Goal: Task Accomplishment & Management: Manage account settings

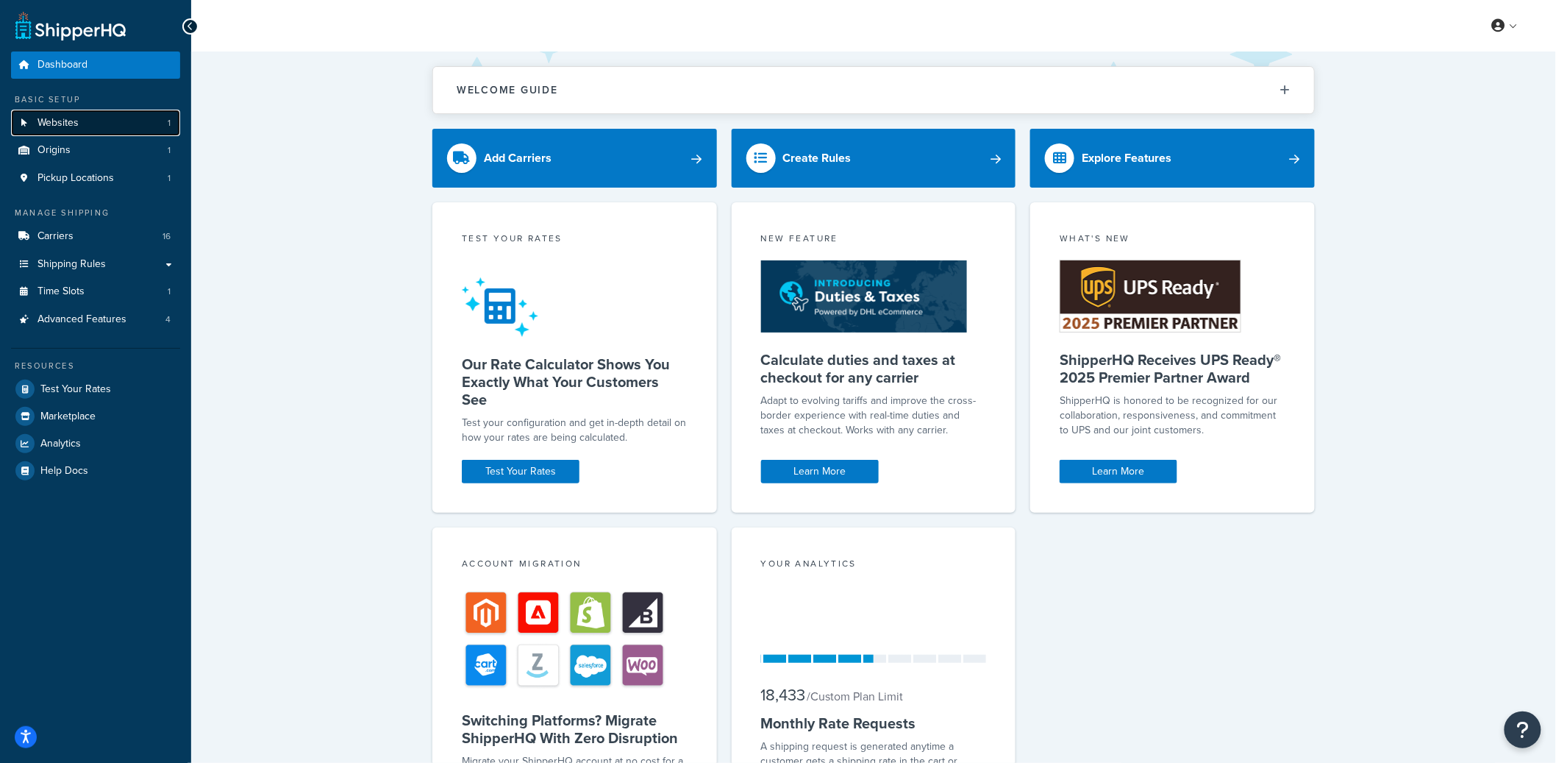
click at [121, 129] on link "Websites 1" at bounding box center [95, 123] width 169 height 27
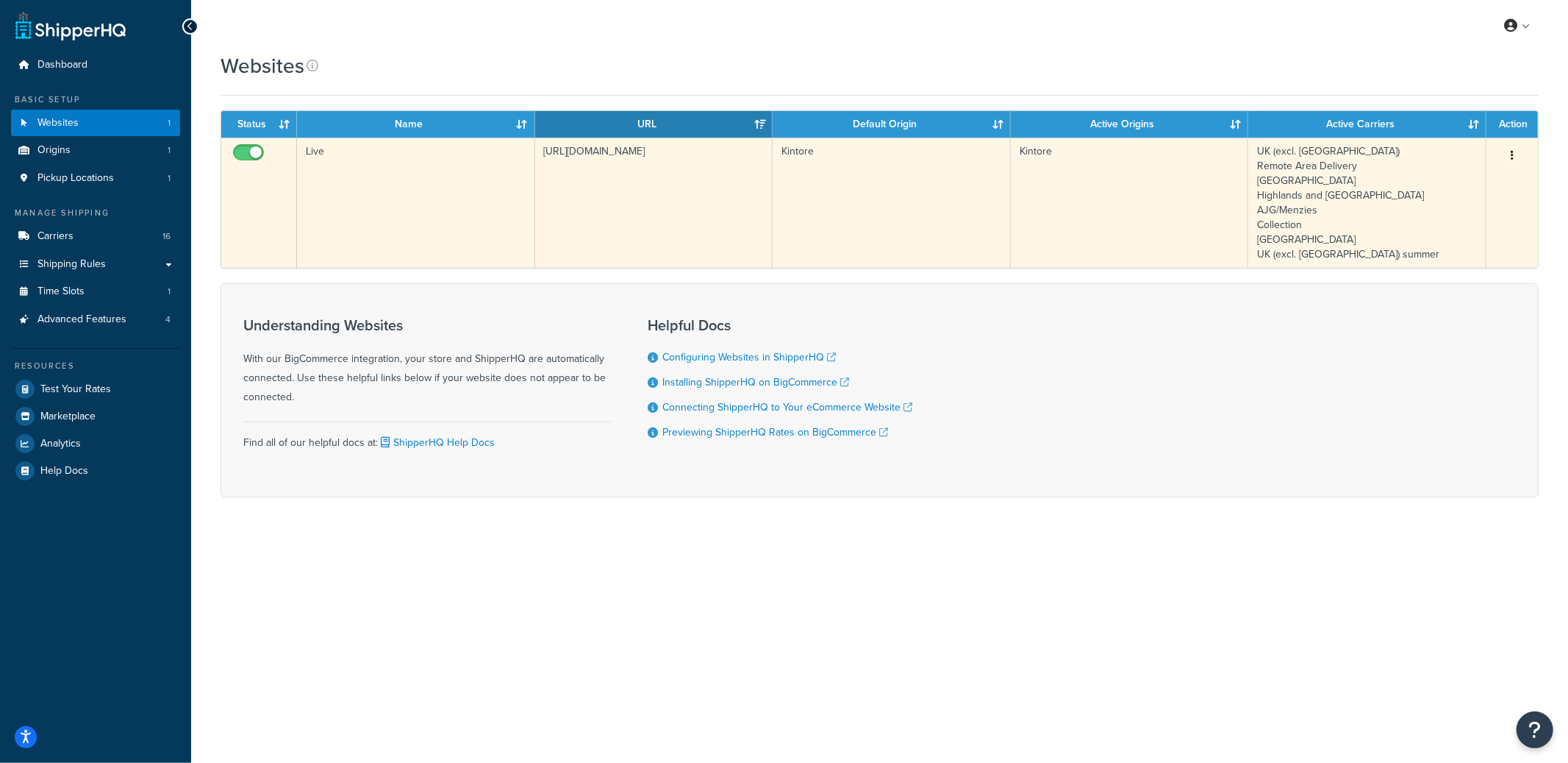
click at [638, 203] on td "https://www.donaldrussell.com/" at bounding box center [654, 203] width 238 height 130
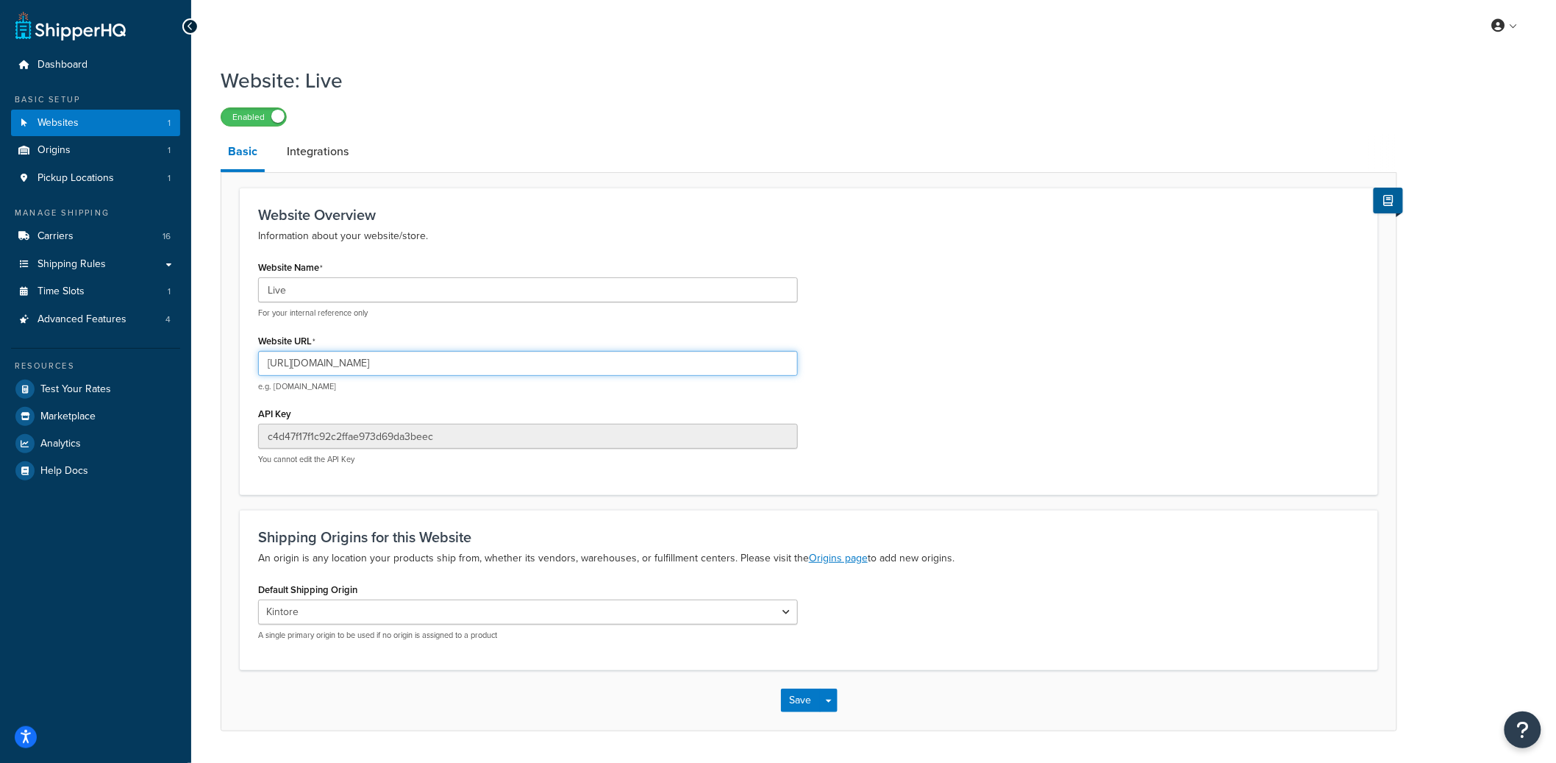
click at [324, 368] on input "[URL][DOMAIN_NAME]" at bounding box center [528, 363] width 540 height 25
click at [324, 369] on input "[URL][DOMAIN_NAME]" at bounding box center [528, 363] width 540 height 25
click at [96, 313] on span "Advanced Features" at bounding box center [82, 319] width 89 height 13
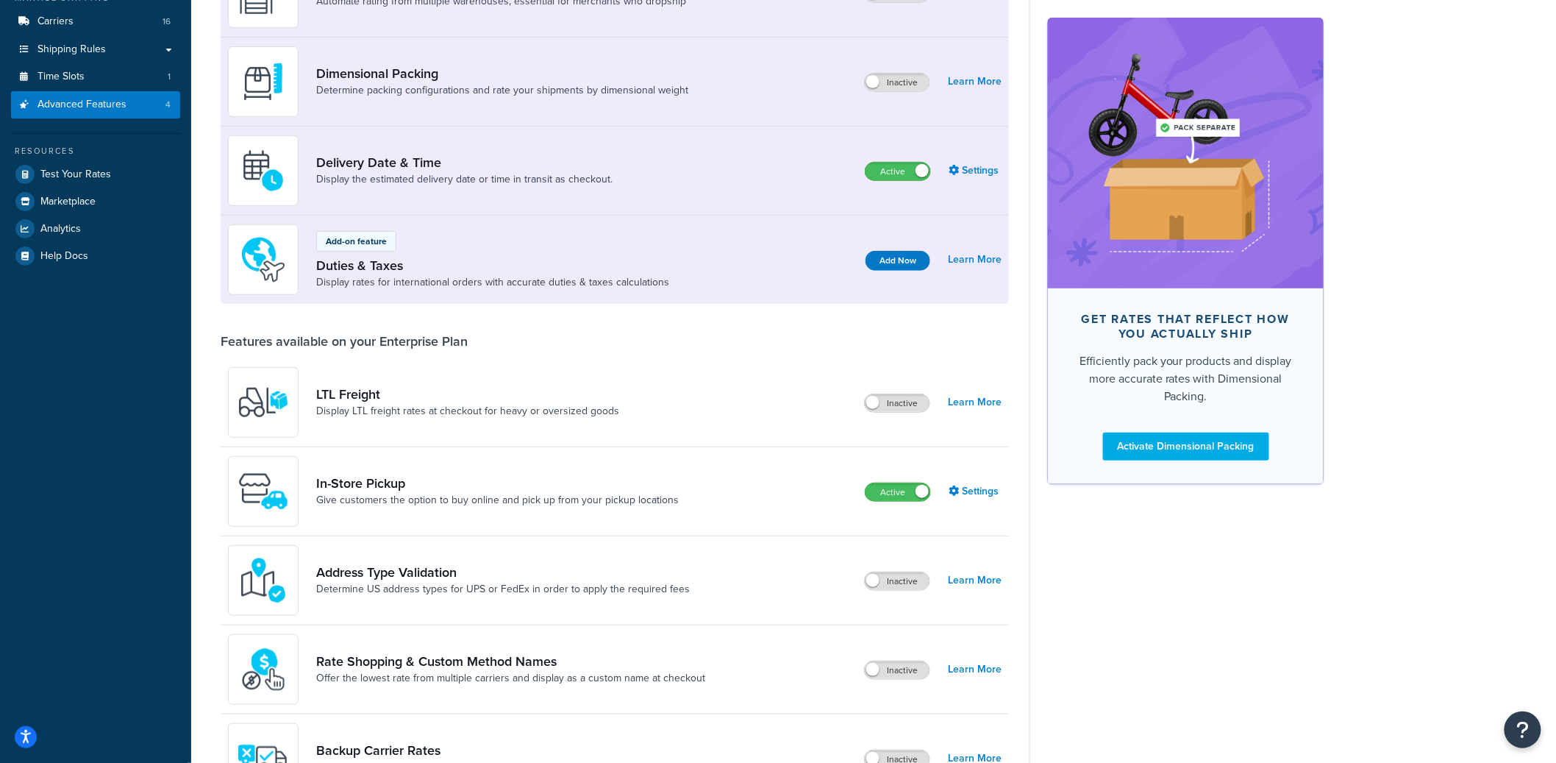
scroll to position [684, 0]
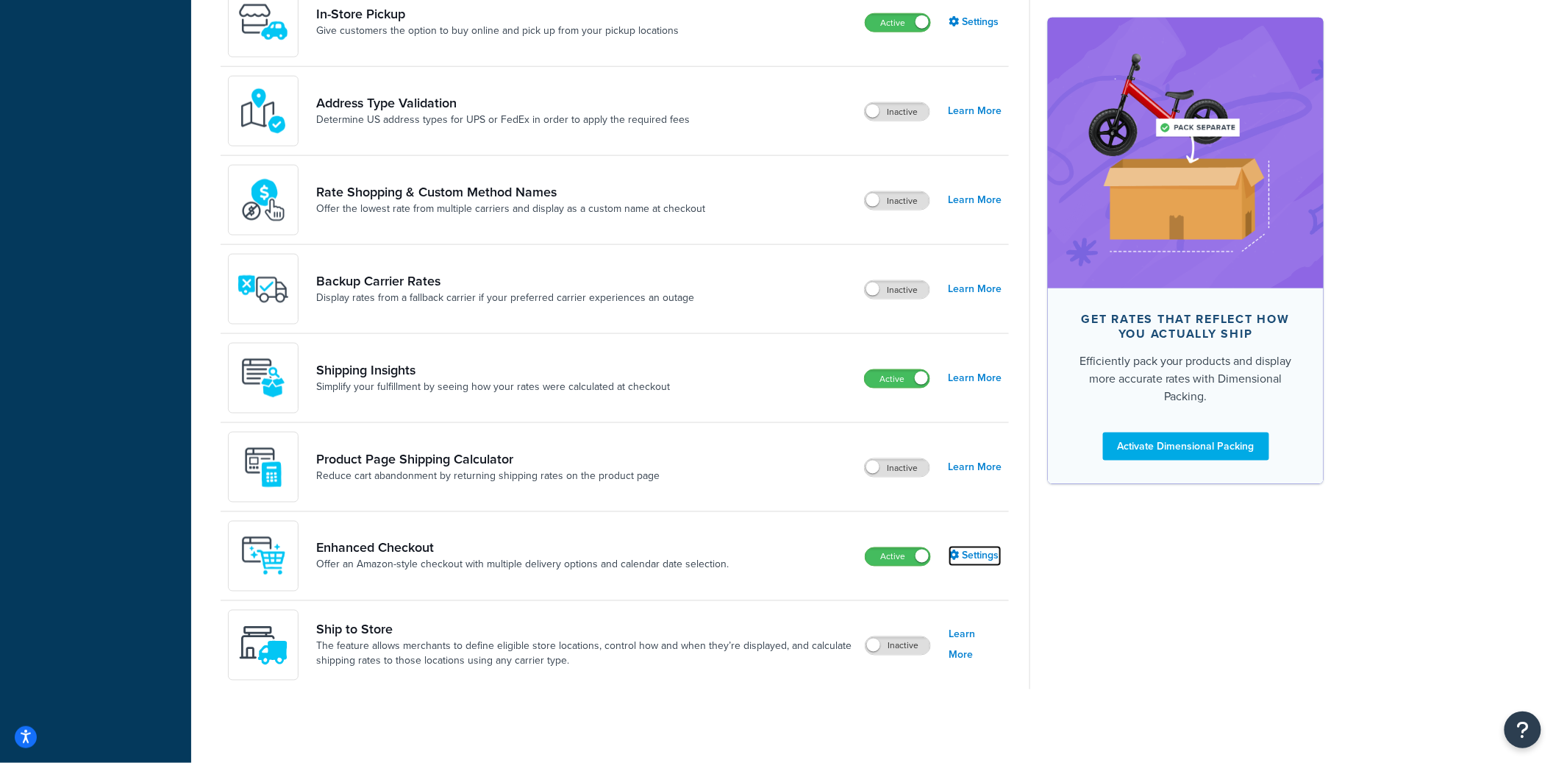
click at [970, 560] on link "Settings" at bounding box center [975, 556] width 53 height 21
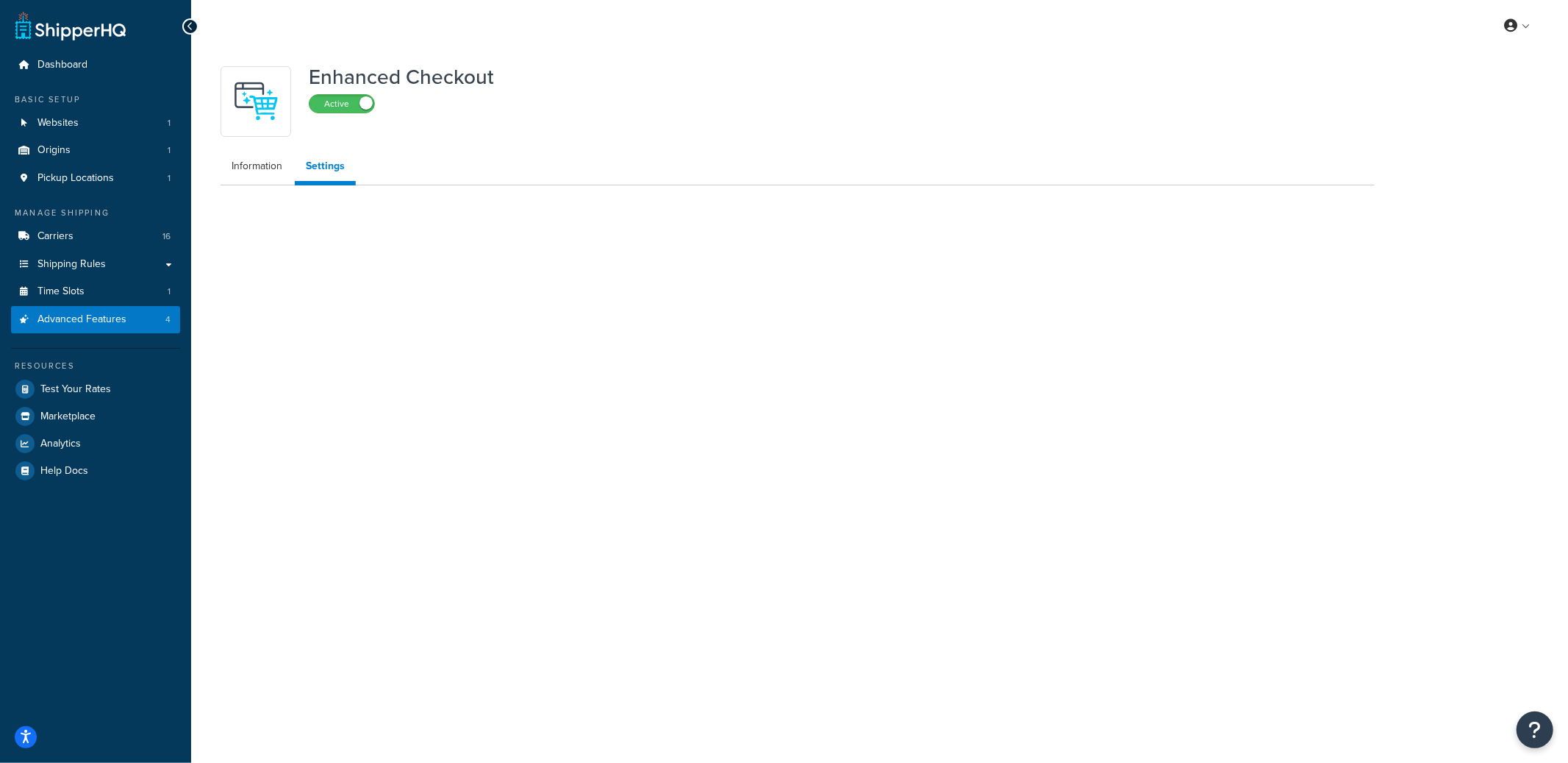
select select "MONTHLY"
select select "26"
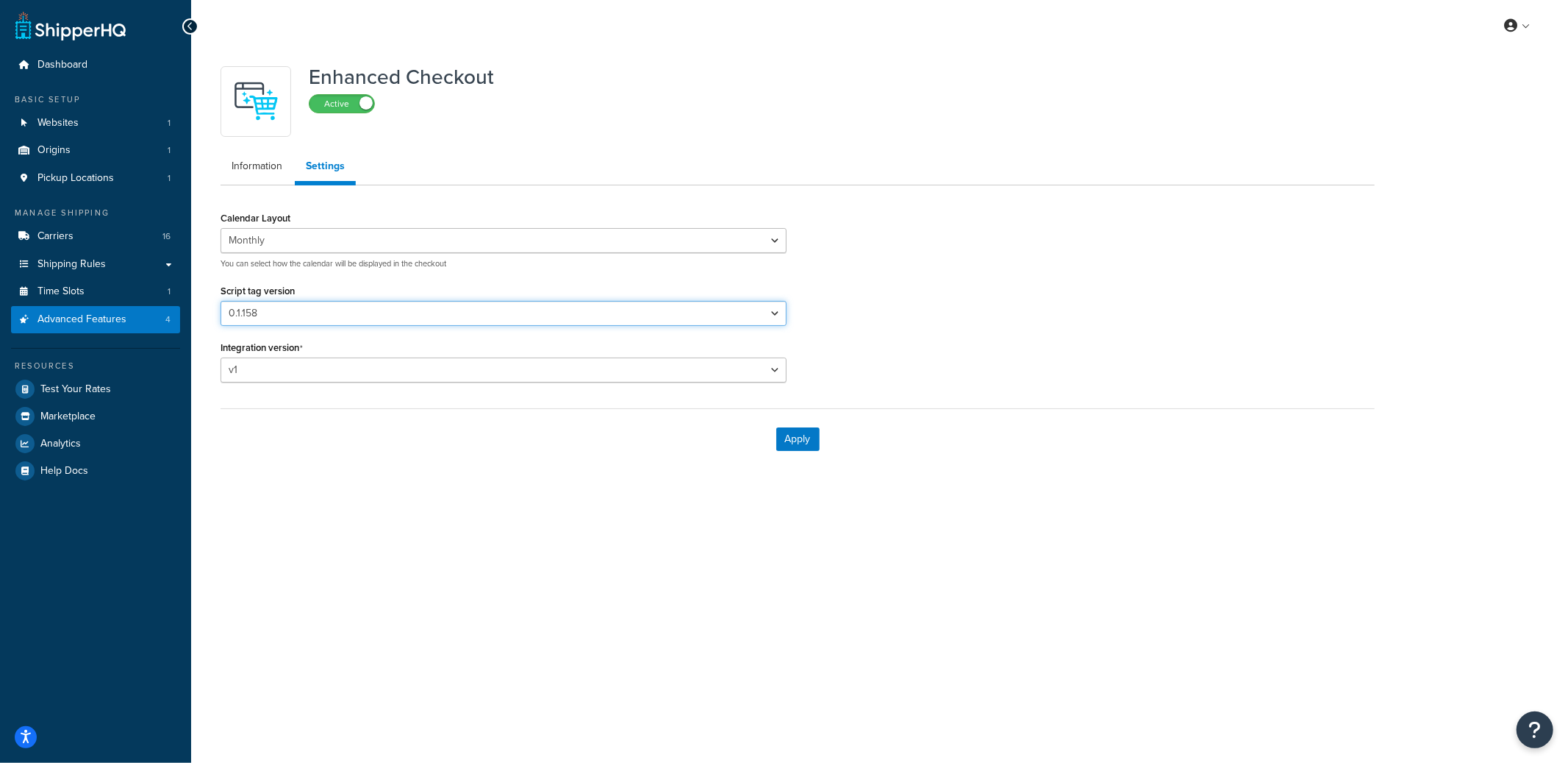
click at [357, 314] on select "Please select a script tag 0.1.117 0.1.121 0.1.123 0.1.124 0.1.125d 0.1.126 0.1…" at bounding box center [504, 313] width 566 height 25
click at [721, 373] on select "v1 v2" at bounding box center [504, 369] width 566 height 25
click at [346, 307] on select "Please select a script tag 0.1.117 0.1.121 0.1.123 0.1.124 0.1.125d 0.1.126 0.1…" at bounding box center [504, 313] width 566 height 25
click at [324, 371] on select "v1 v2" at bounding box center [504, 369] width 566 height 25
drag, startPoint x: 90, startPoint y: 240, endPoint x: 135, endPoint y: 240, distance: 45.0
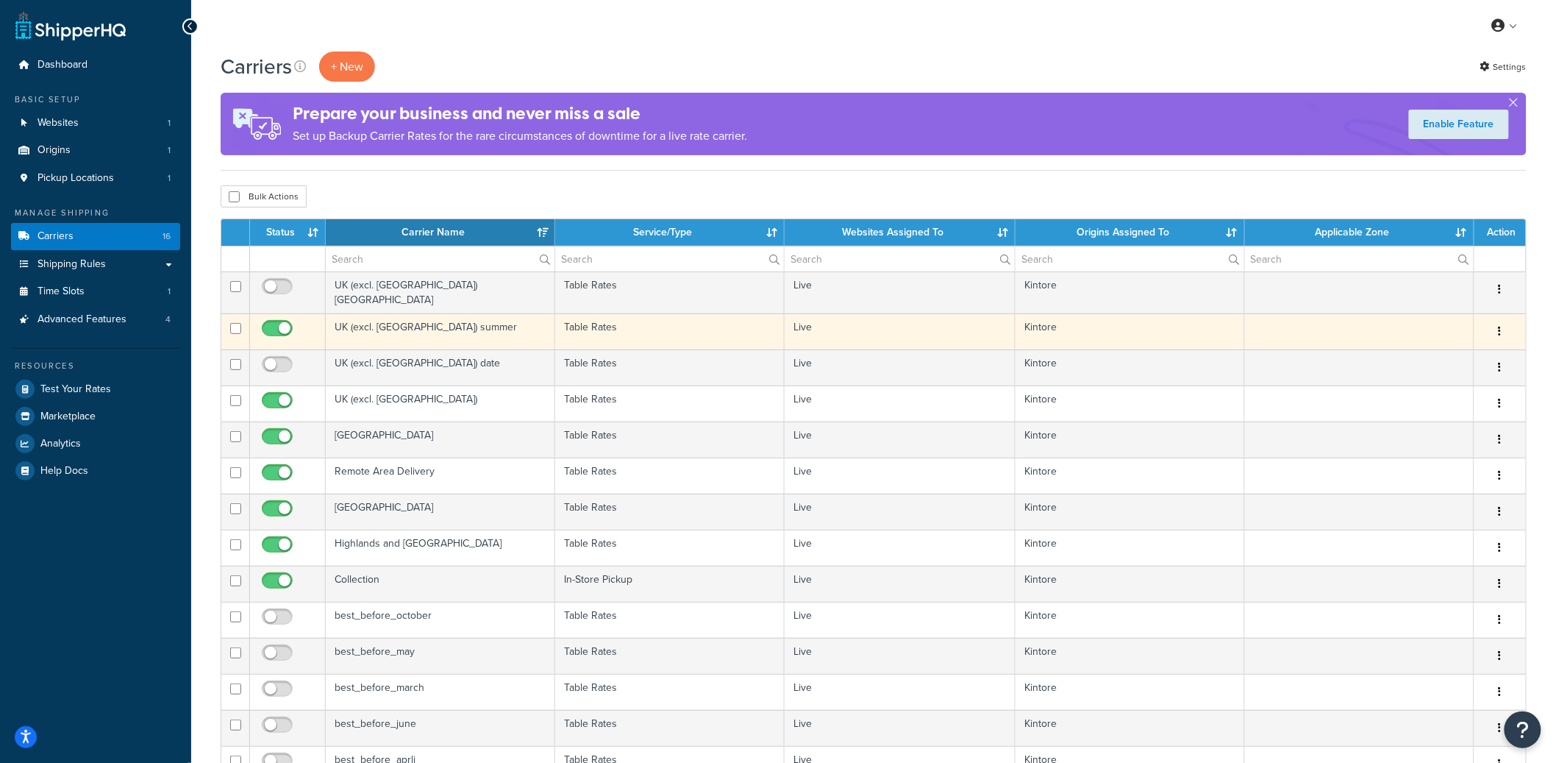
click at [1501, 326] on icon "button" at bounding box center [1500, 331] width 3 height 10
drag, startPoint x: 1450, startPoint y: 349, endPoint x: 1442, endPoint y: 338, distance: 13.7
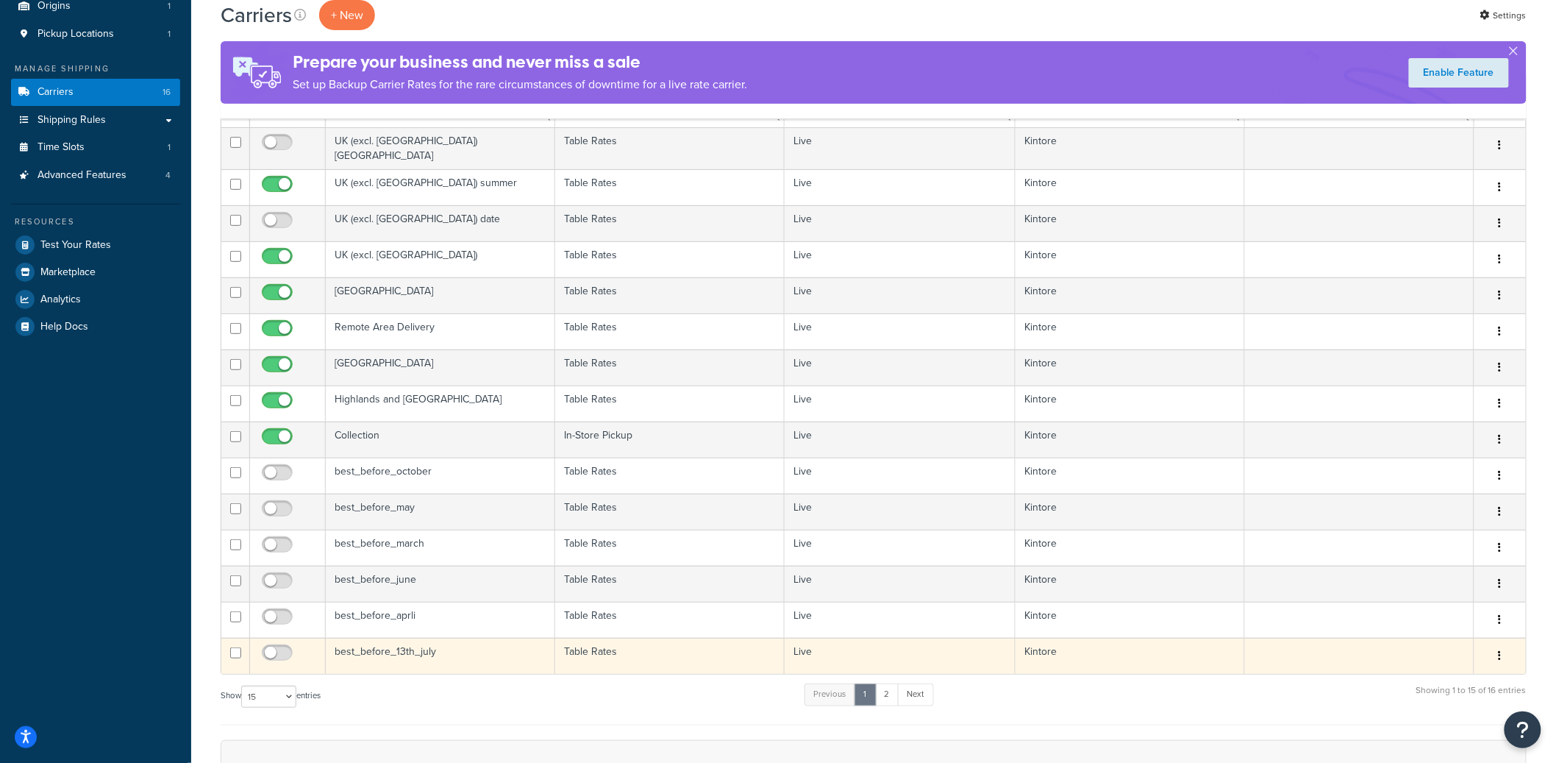
scroll to position [405, 0]
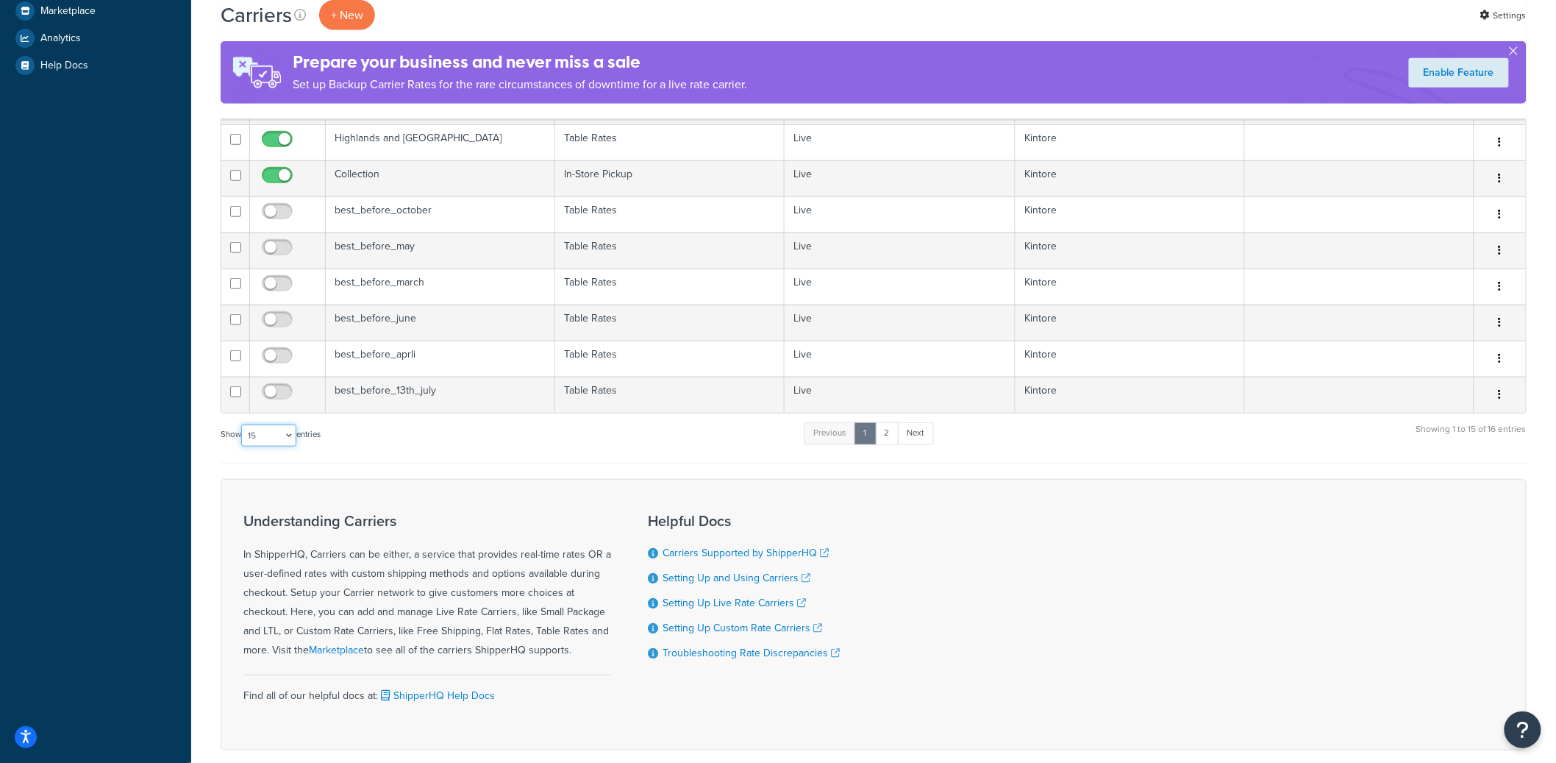
click at [254, 437] on select "10 15 25 50 100" at bounding box center [268, 435] width 55 height 22
select select "50"
click at [243, 446] on select "10 15 25 50 100" at bounding box center [268, 435] width 55 height 22
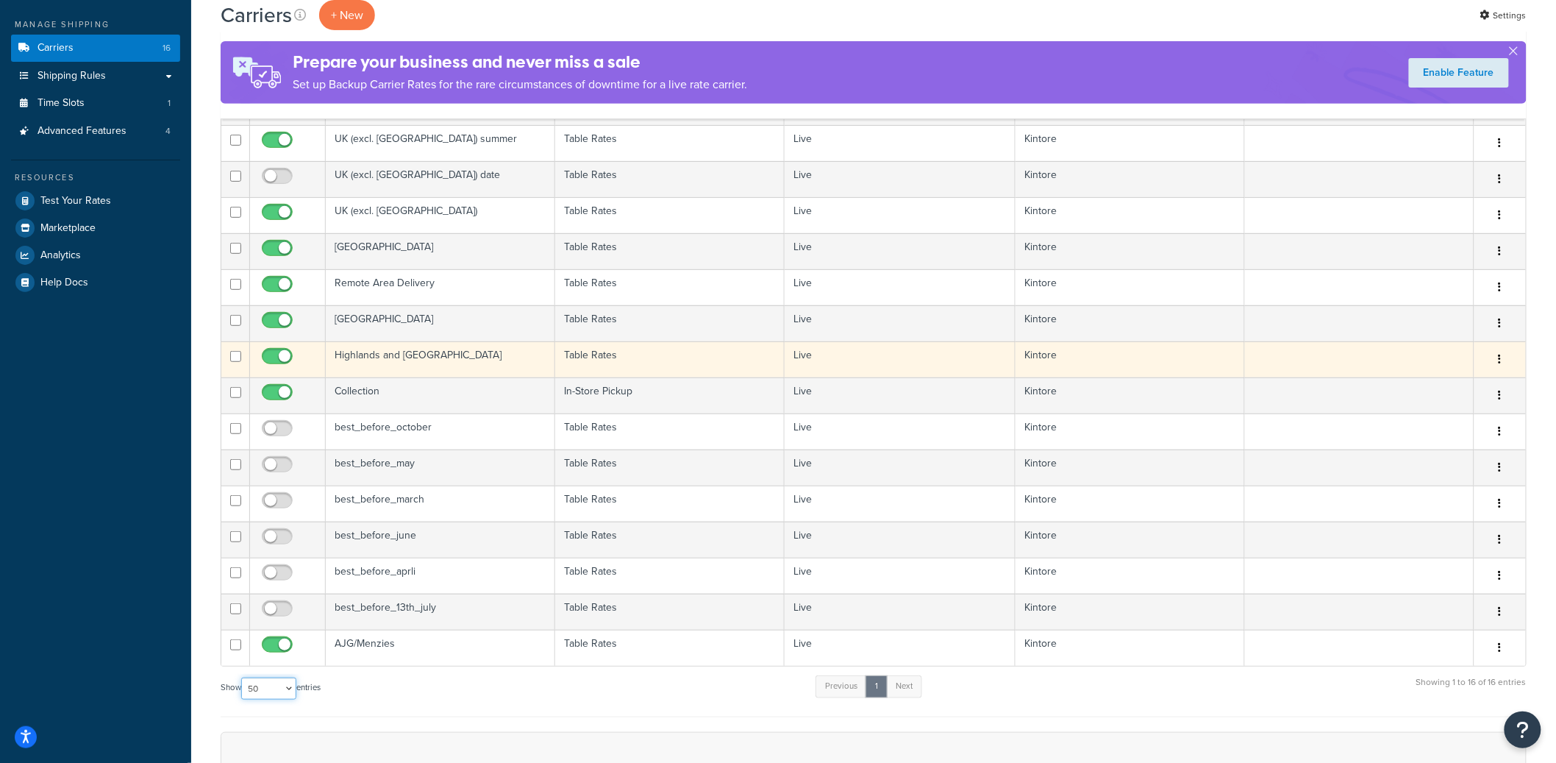
scroll to position [90, 0]
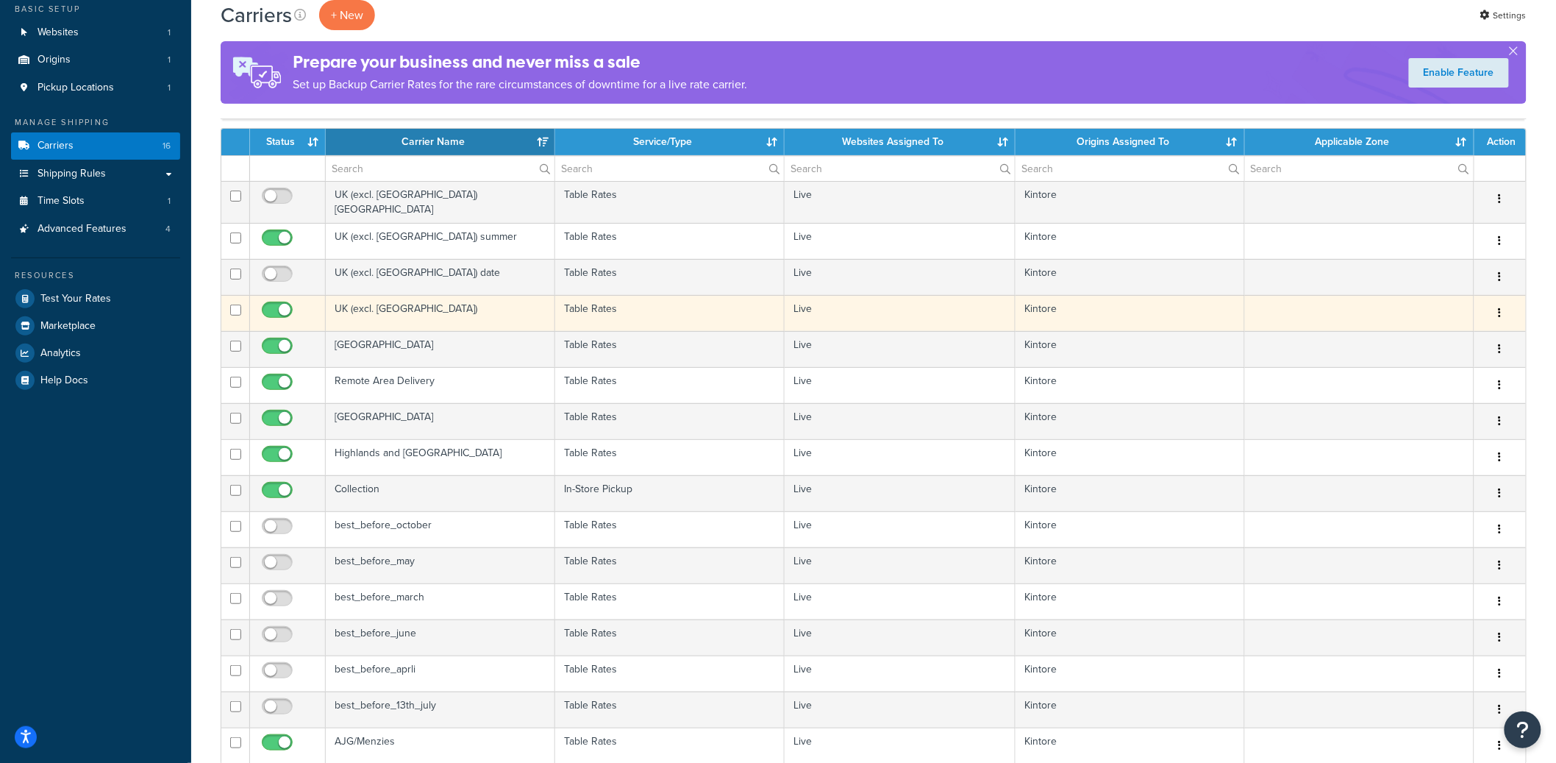
click at [1509, 307] on button "button" at bounding box center [1500, 314] width 21 height 24
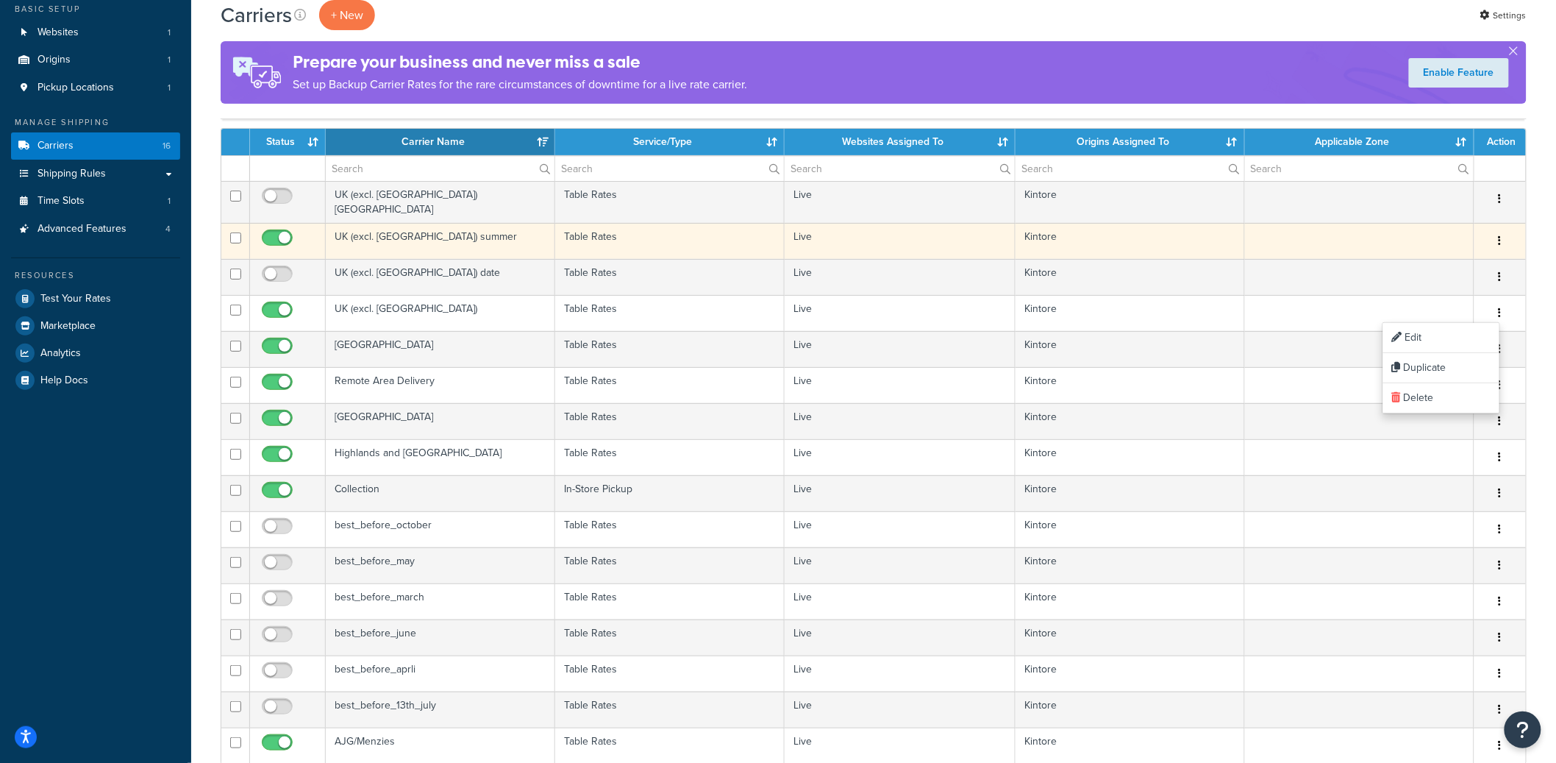
click at [1503, 235] on button "button" at bounding box center [1500, 241] width 21 height 24
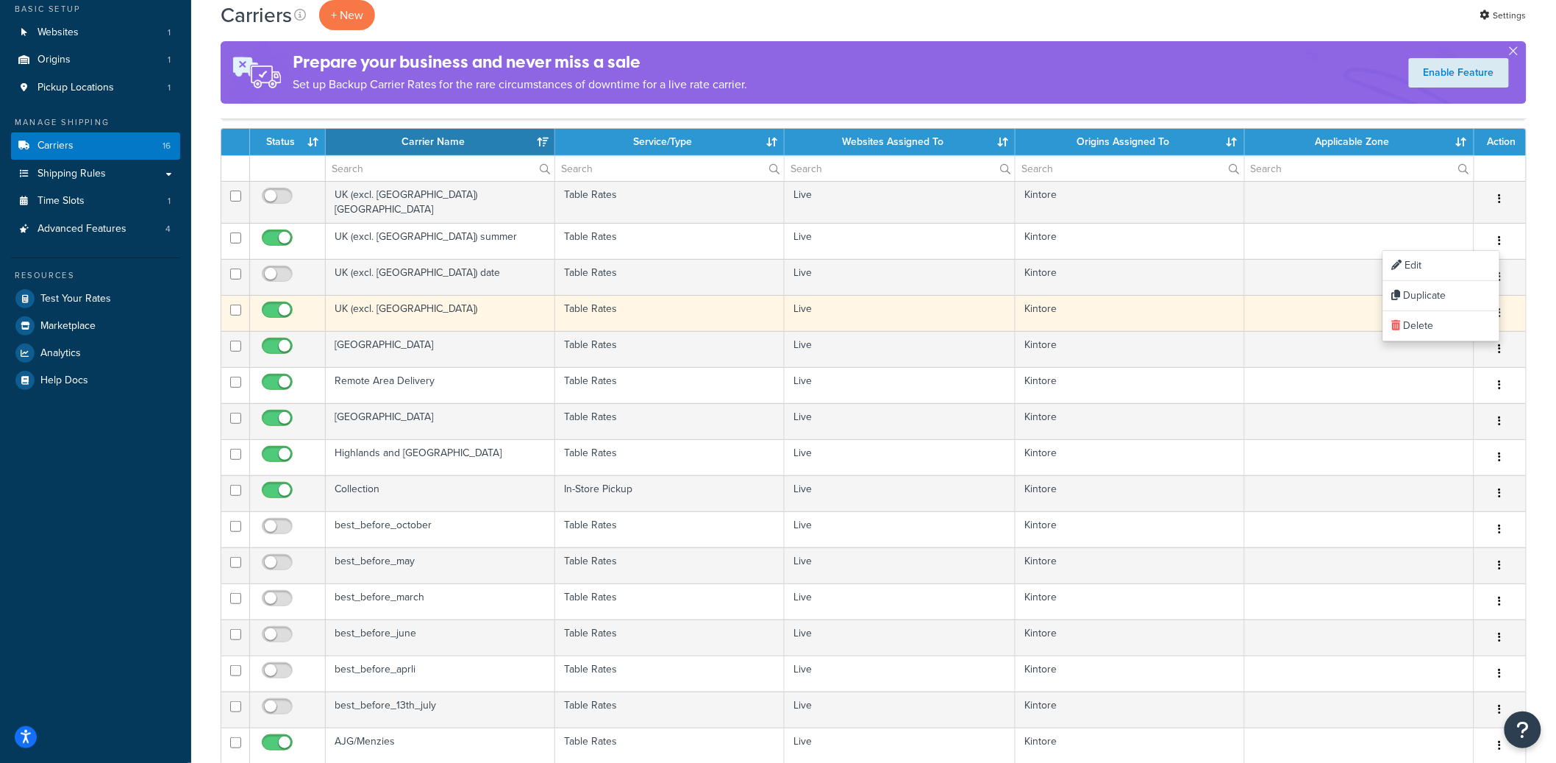
click at [1505, 308] on button "button" at bounding box center [1500, 314] width 21 height 24
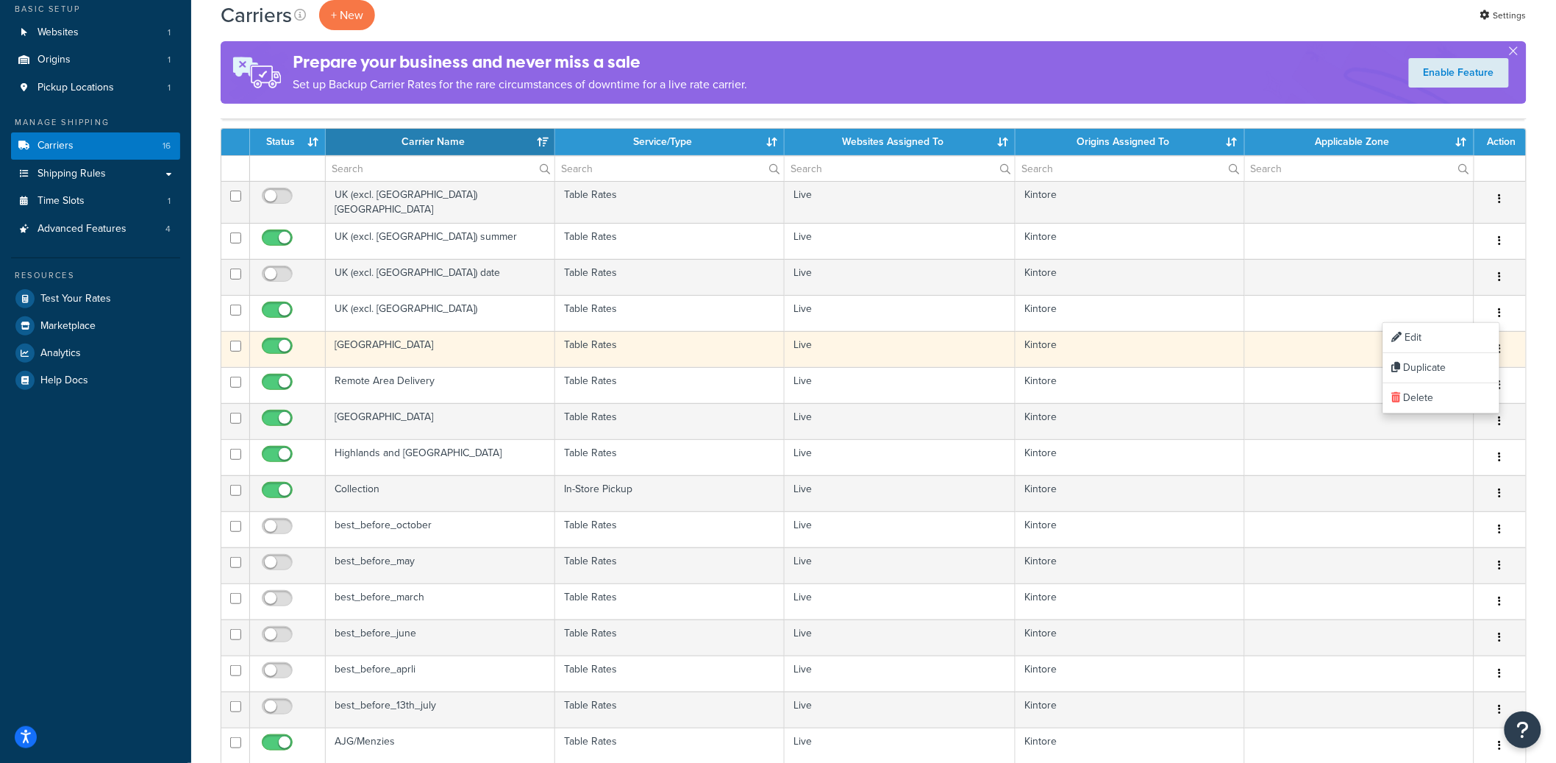
click at [1509, 346] on button "button" at bounding box center [1500, 350] width 21 height 24
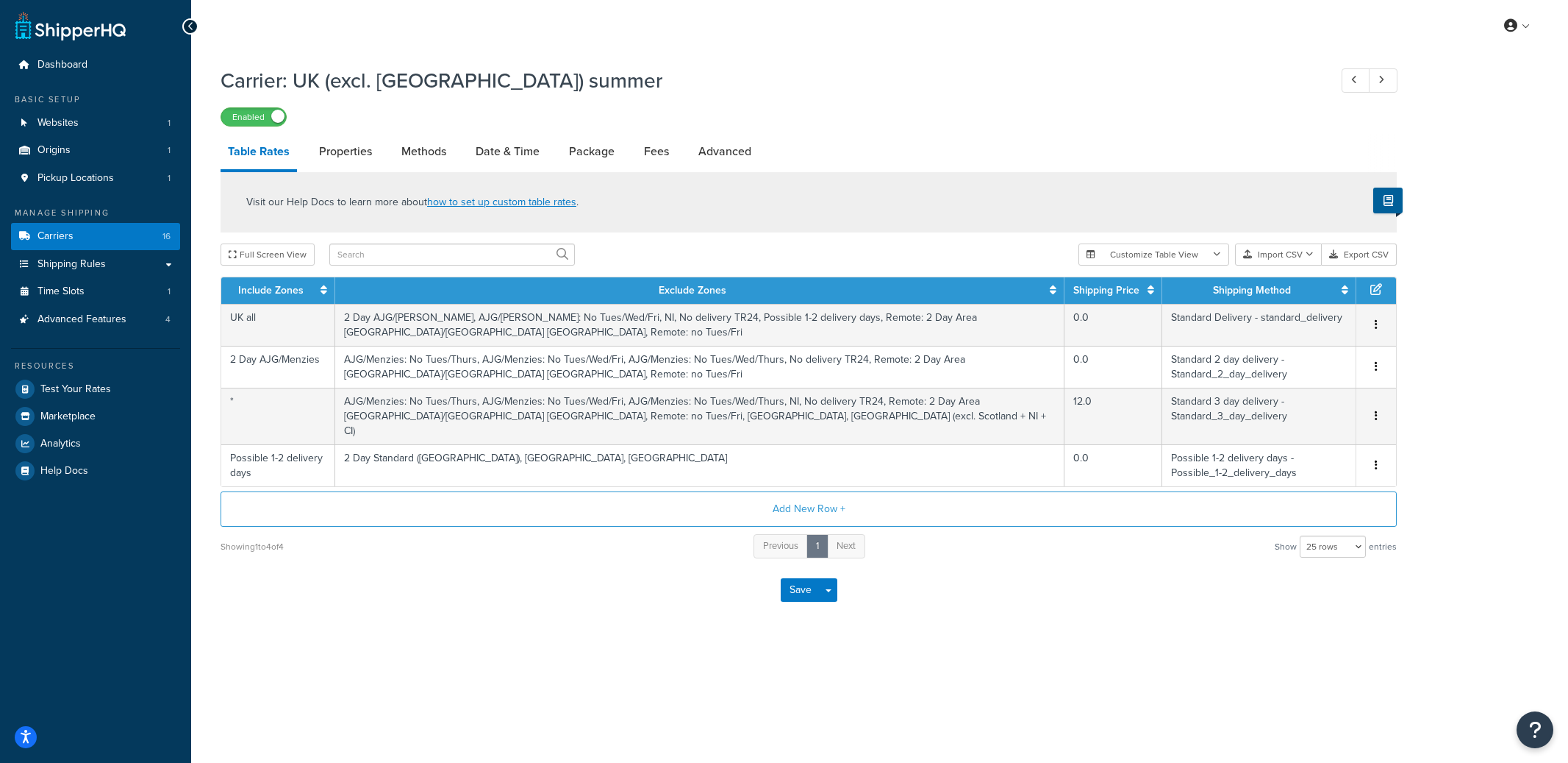
select select "25"
click at [332, 154] on link "Properties" at bounding box center [346, 151] width 68 height 35
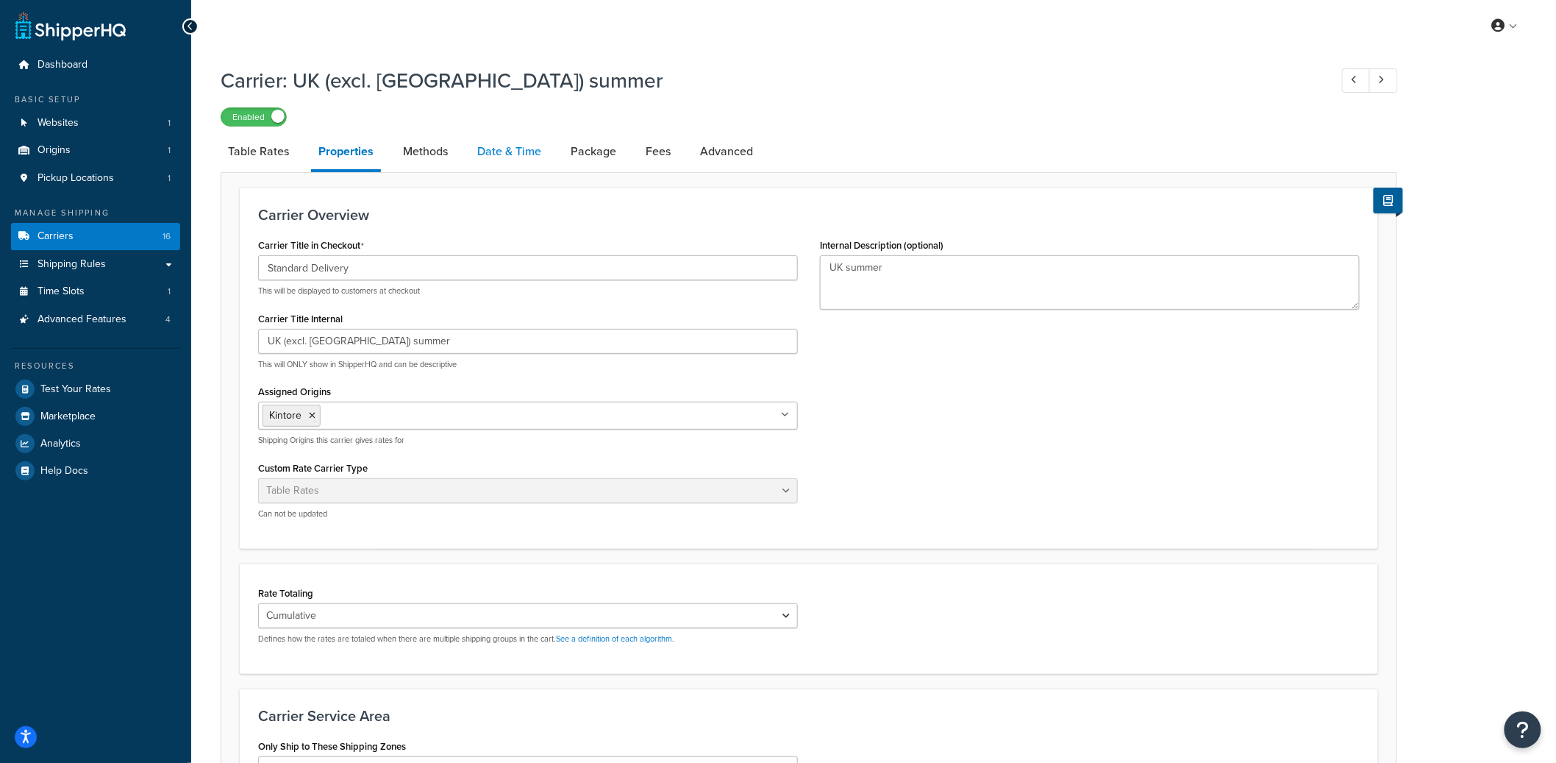
click at [526, 157] on link "Date & Time" at bounding box center [509, 151] width 79 height 35
select select "yMd"
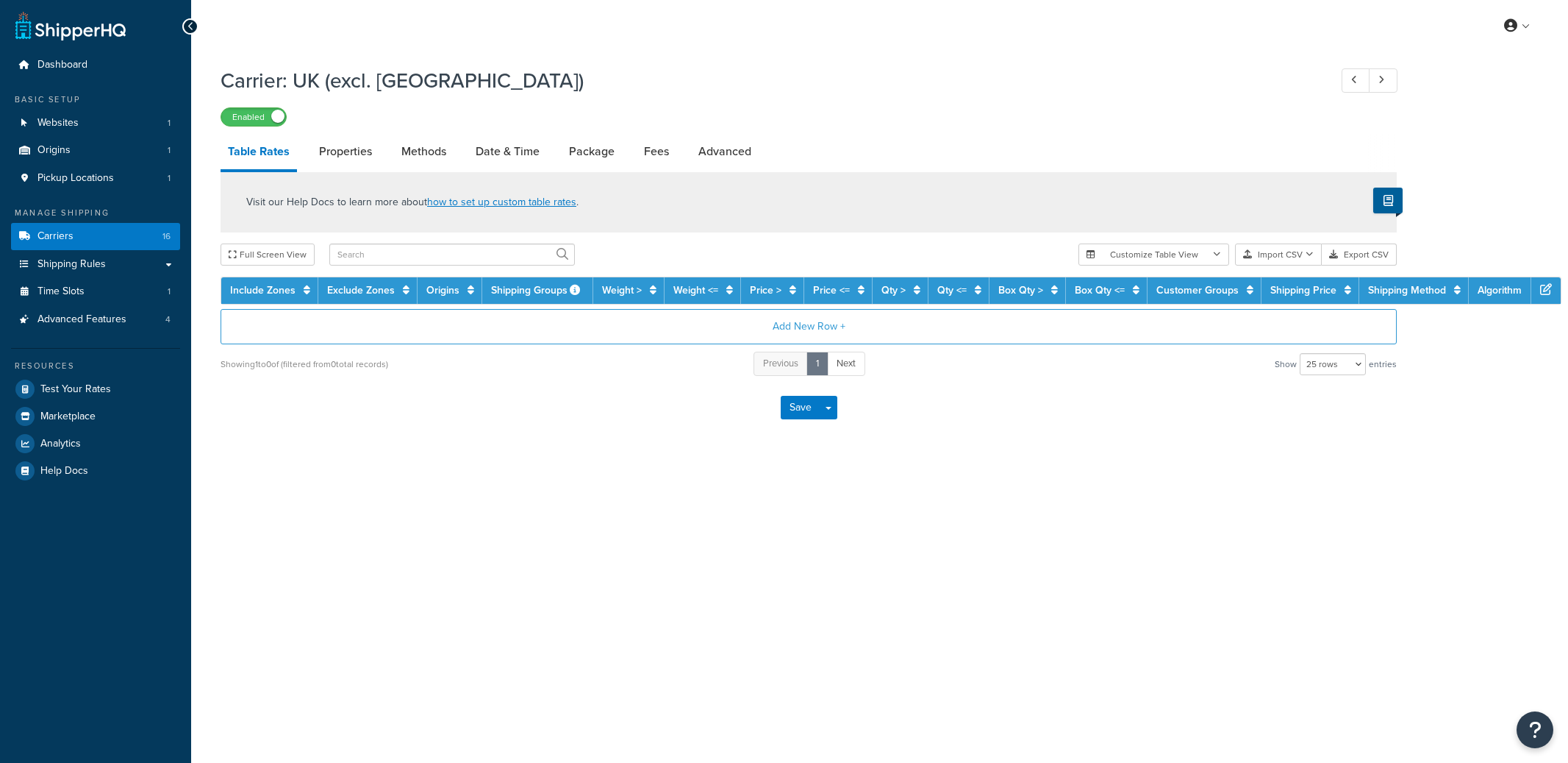
select select "25"
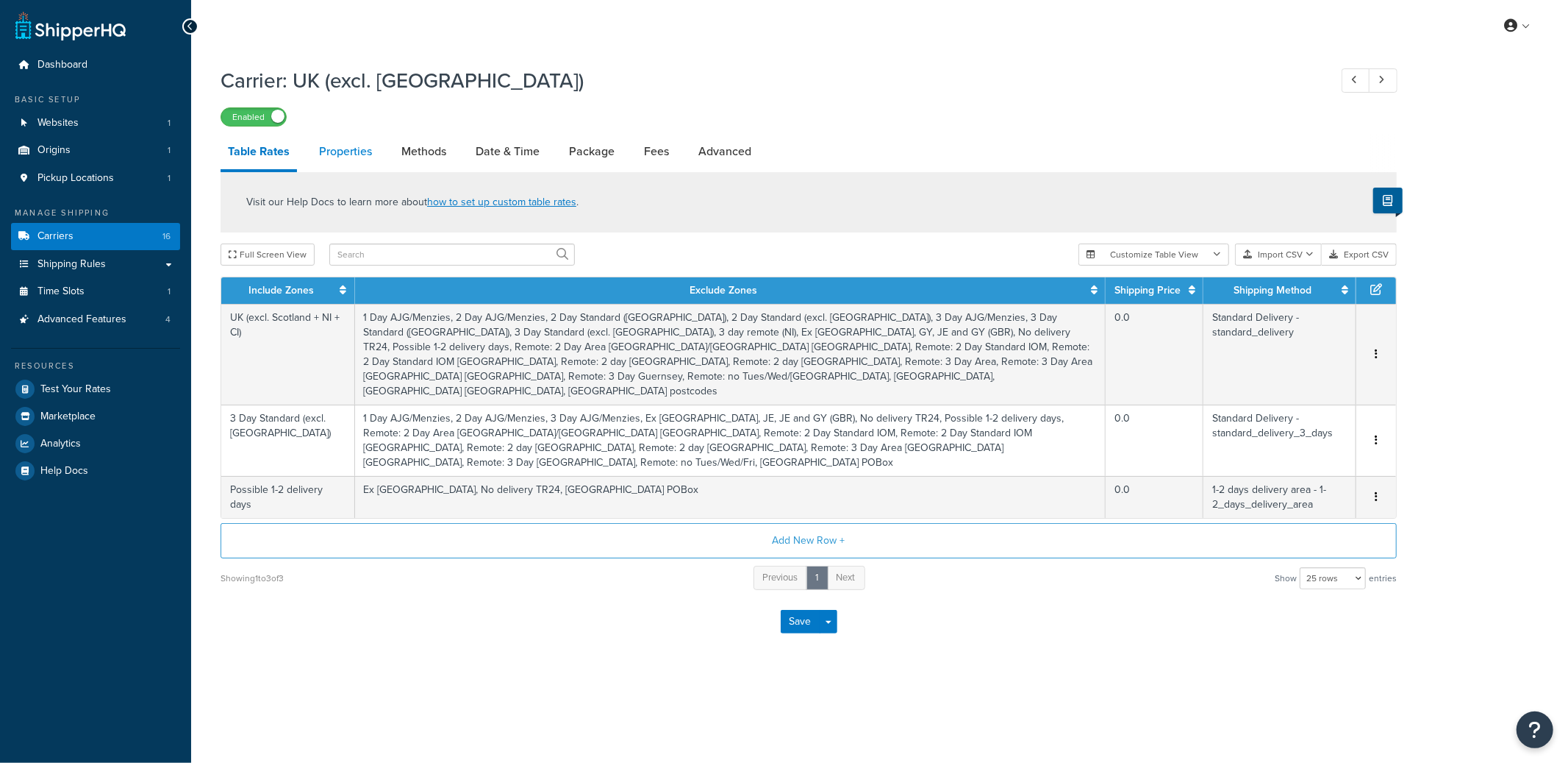
click at [370, 154] on link "Properties" at bounding box center [346, 151] width 68 height 35
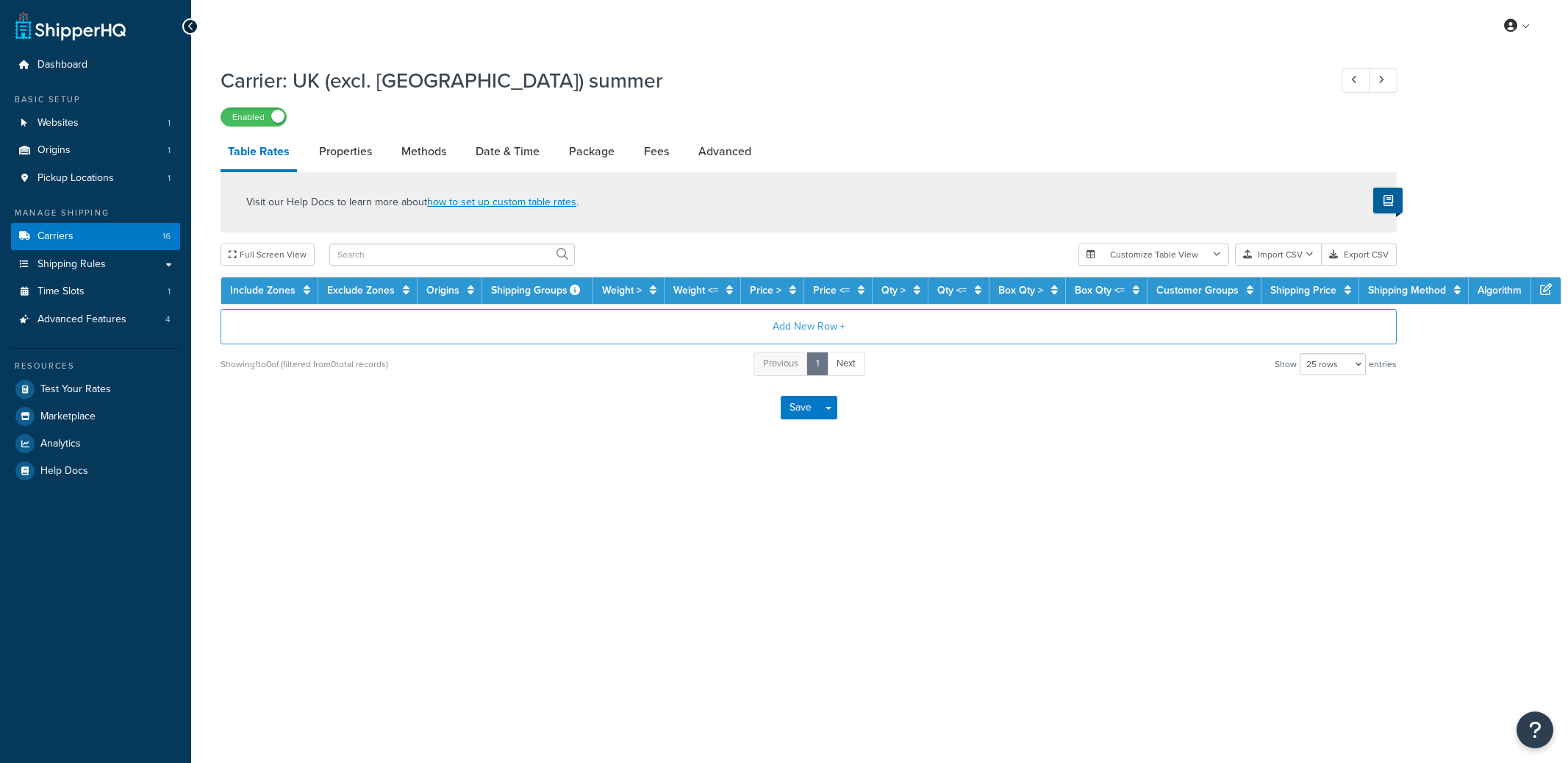
select select "25"
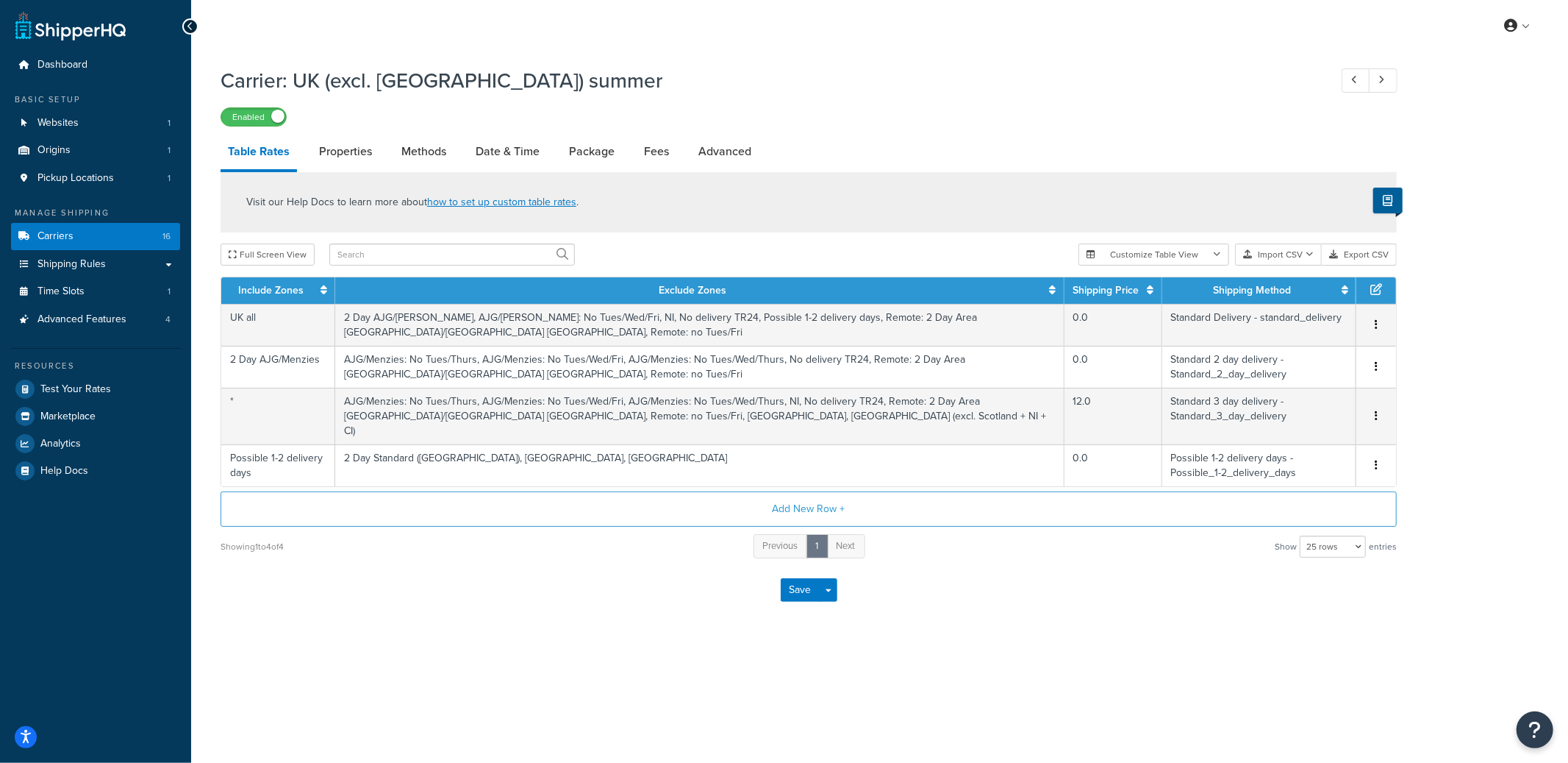
click at [357, 150] on link "Properties" at bounding box center [346, 151] width 68 height 35
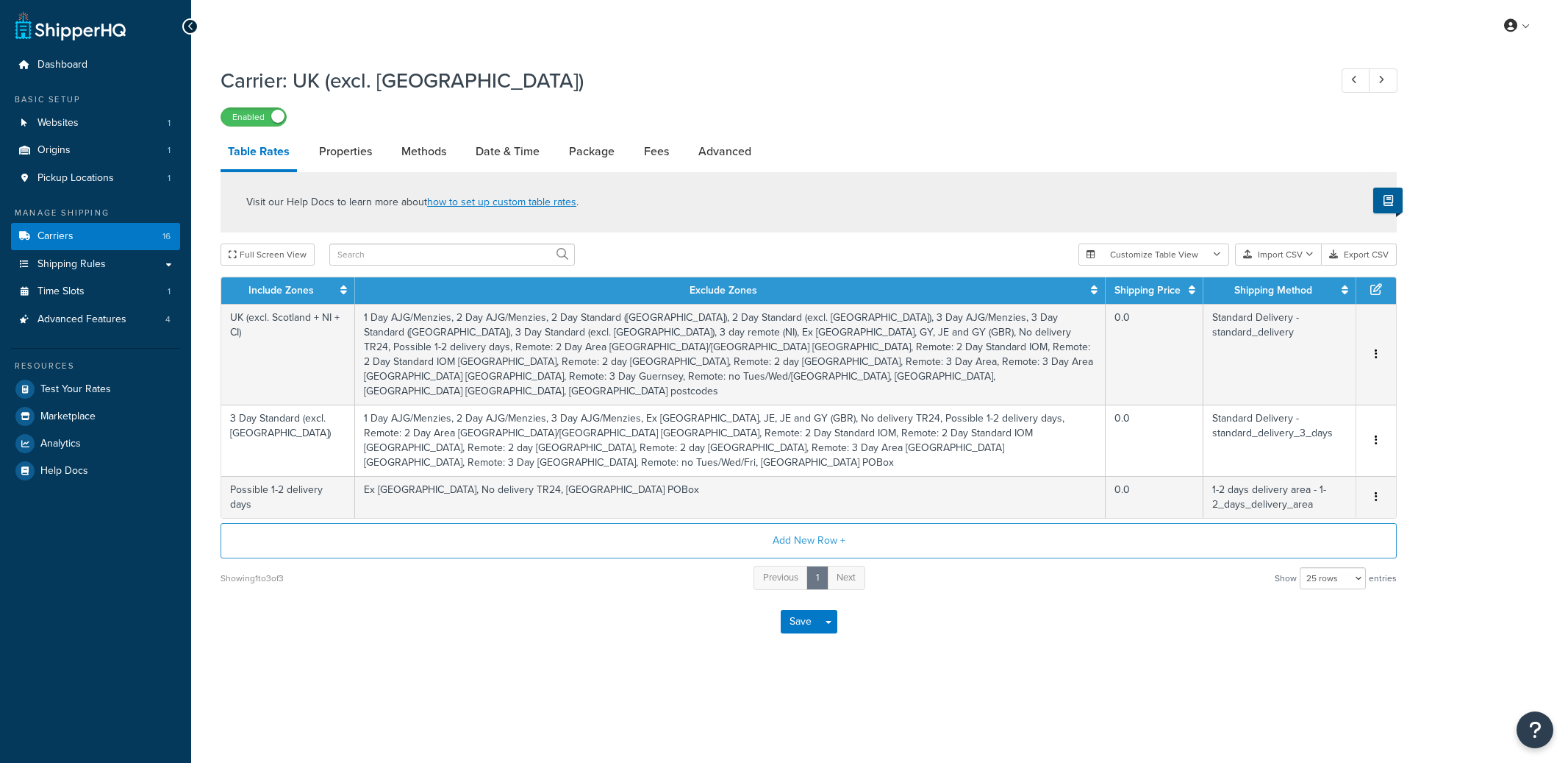
select select "25"
click at [354, 145] on link "Properties" at bounding box center [346, 151] width 68 height 35
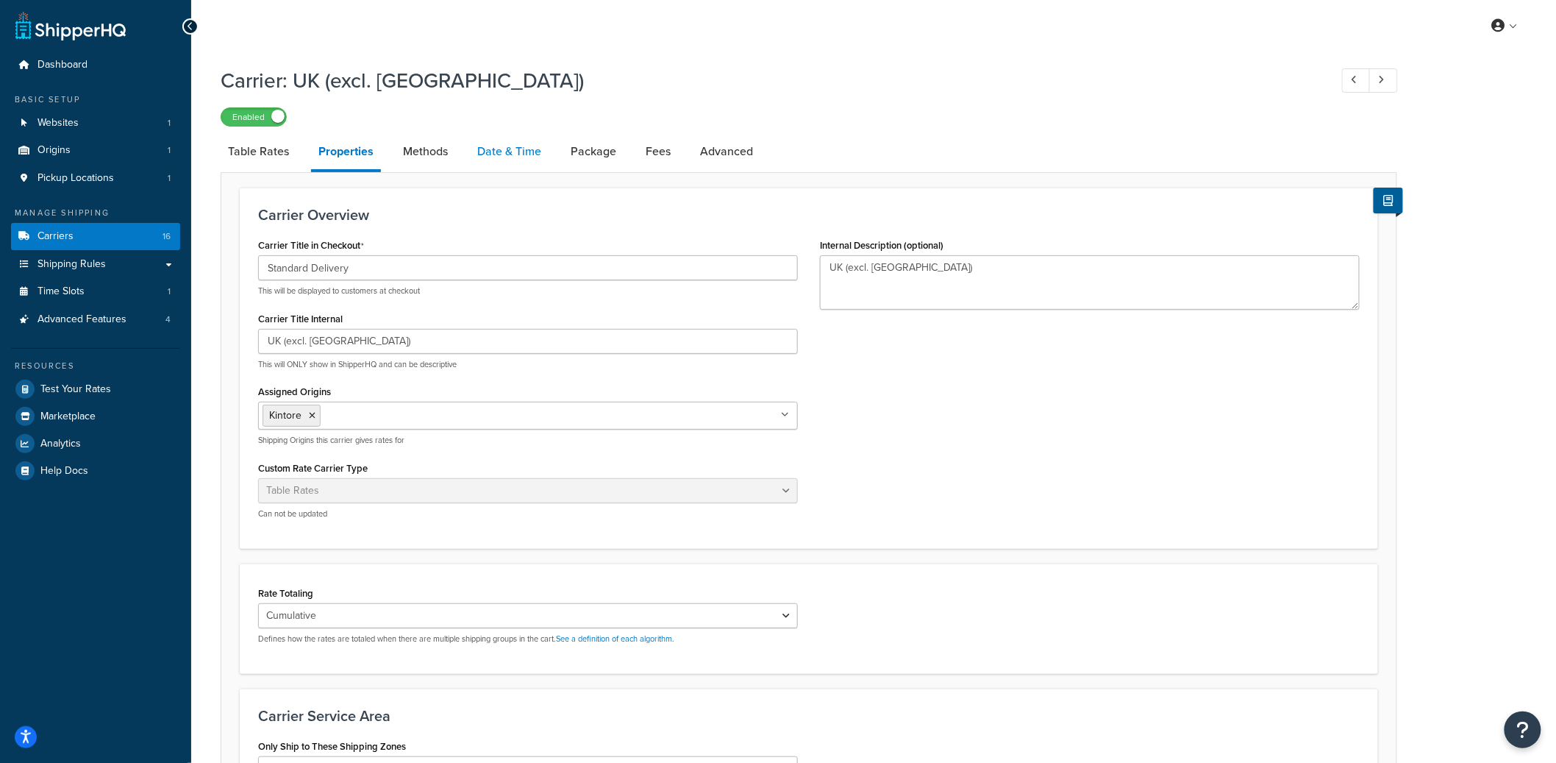
click at [503, 153] on link "Date & Time" at bounding box center [509, 151] width 79 height 35
select select "yMd"
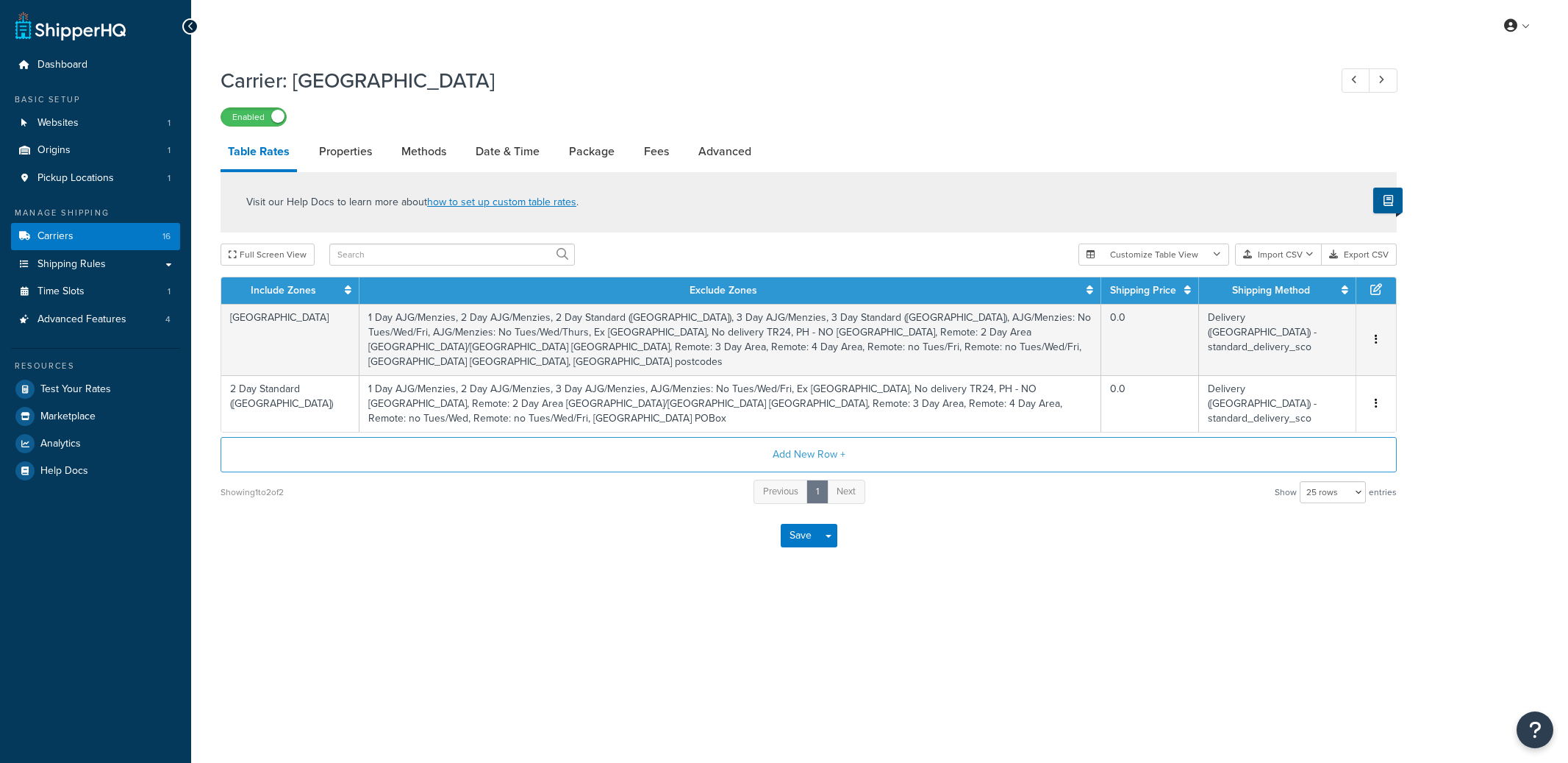
select select "25"
click at [325, 165] on link "Properties" at bounding box center [346, 151] width 68 height 35
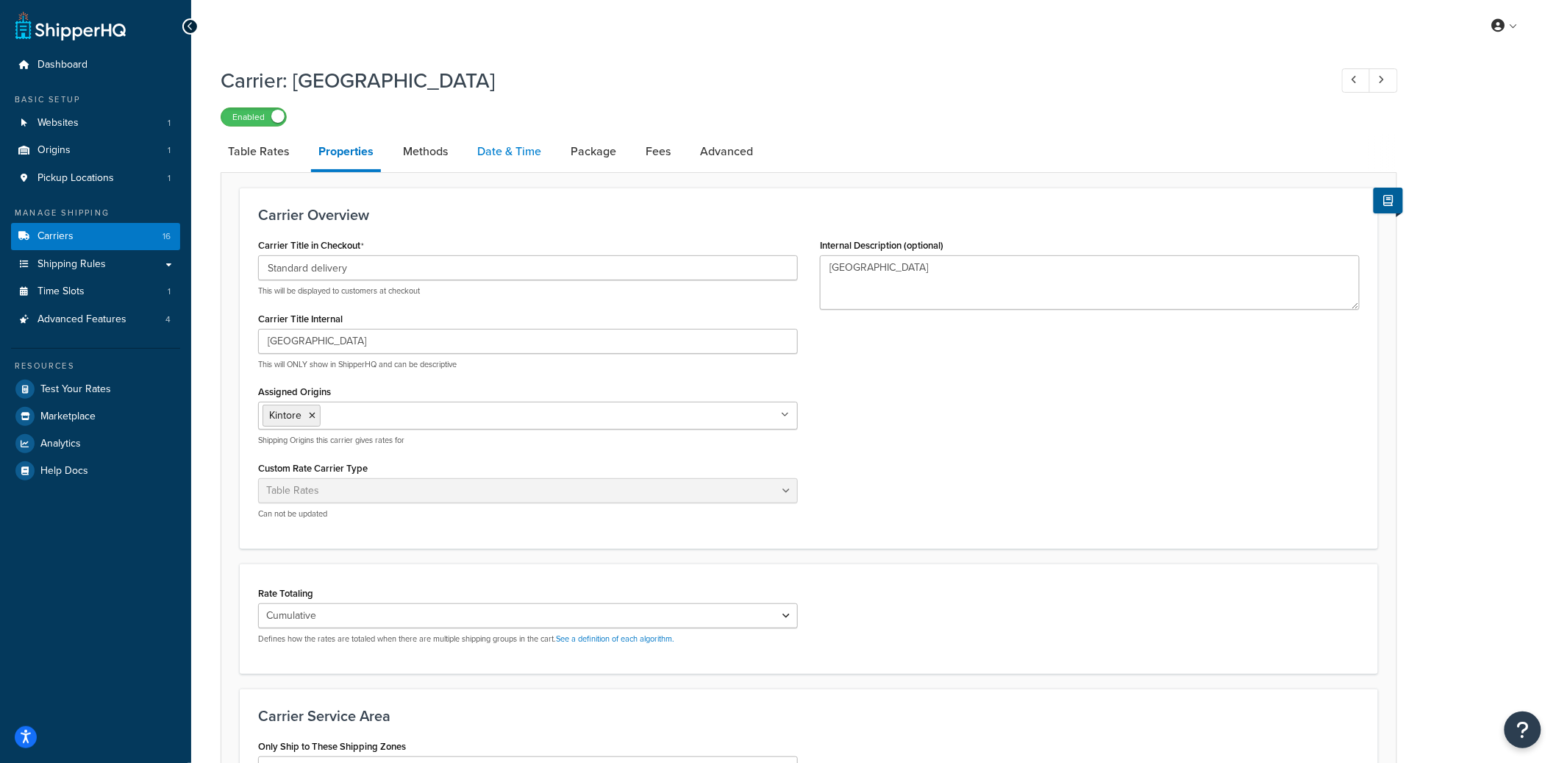
click at [498, 157] on link "Date & Time" at bounding box center [509, 151] width 79 height 35
select select "yMd"
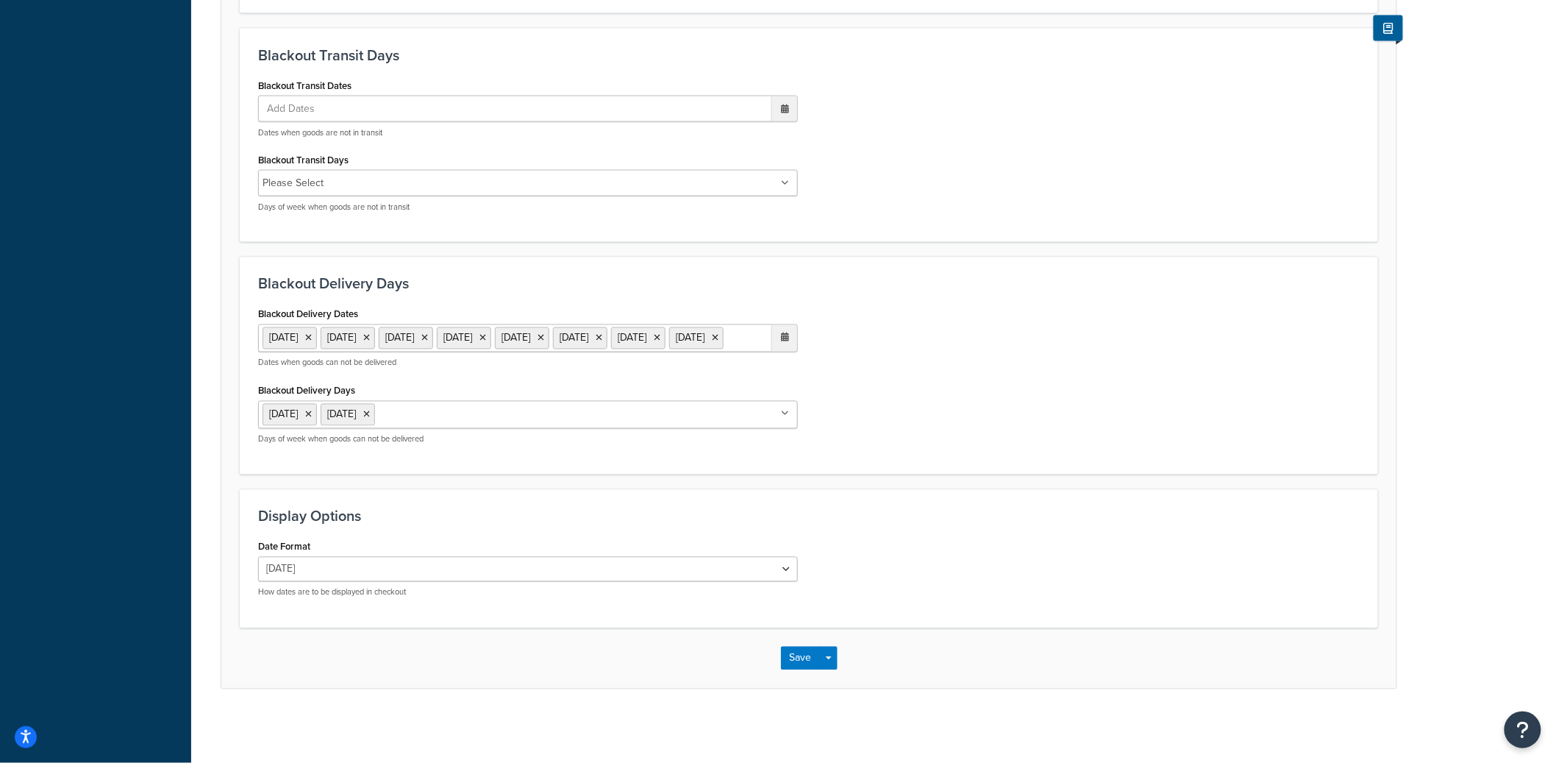
scroll to position [967, 0]
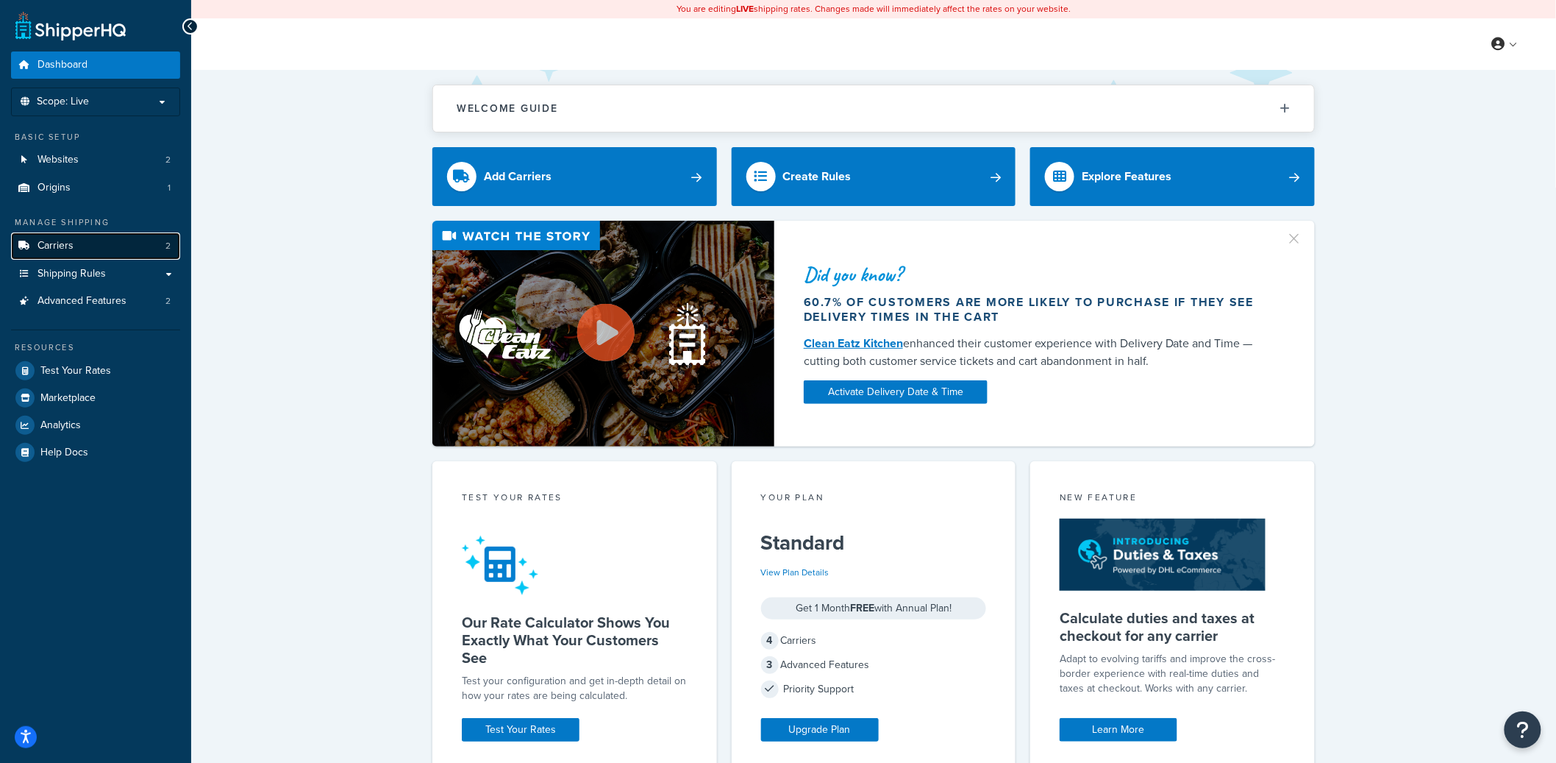
click at [139, 236] on link "Carriers 2" at bounding box center [95, 245] width 169 height 27
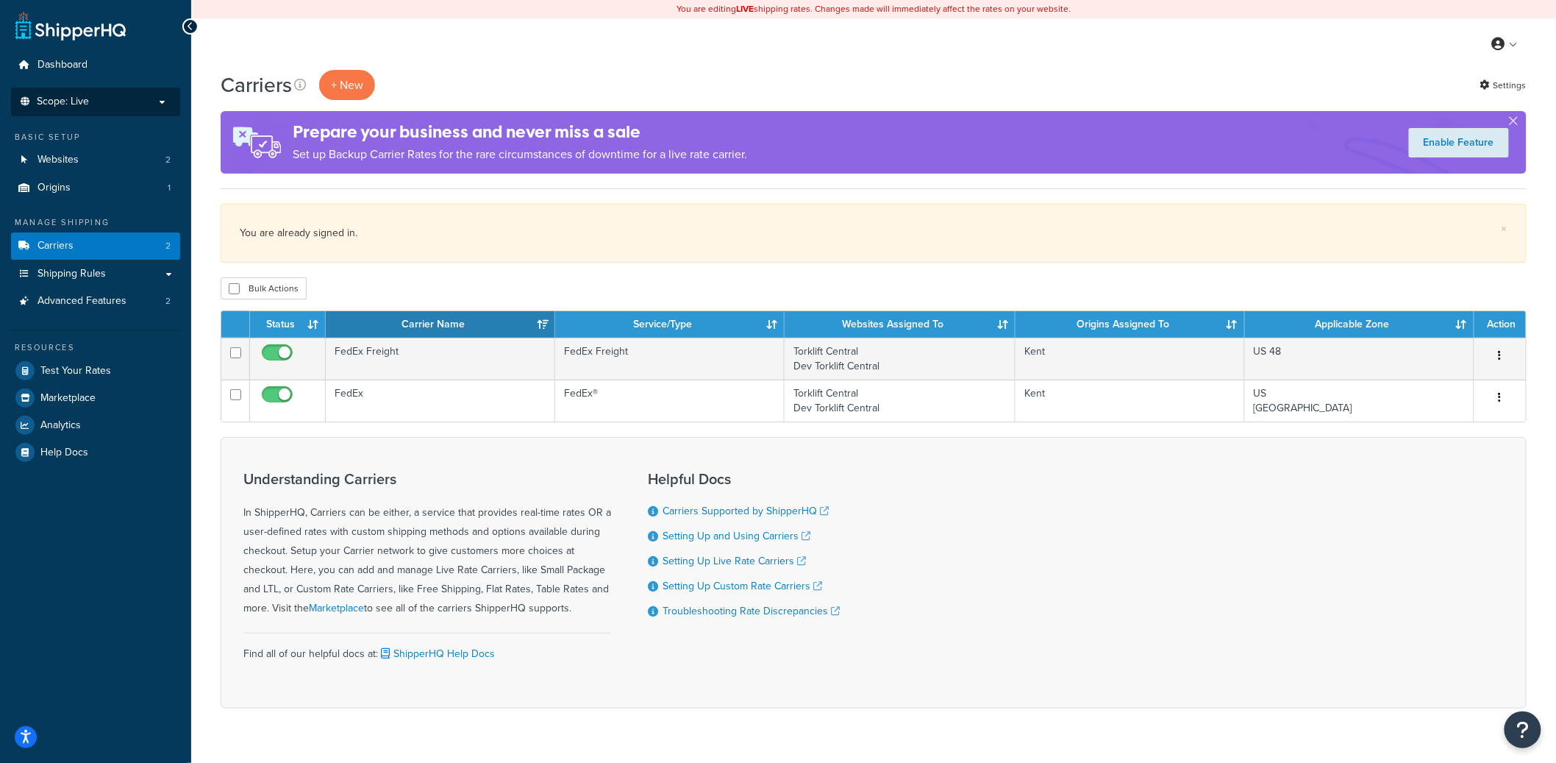
click at [161, 103] on p "Scope: Live" at bounding box center [96, 102] width 156 height 13
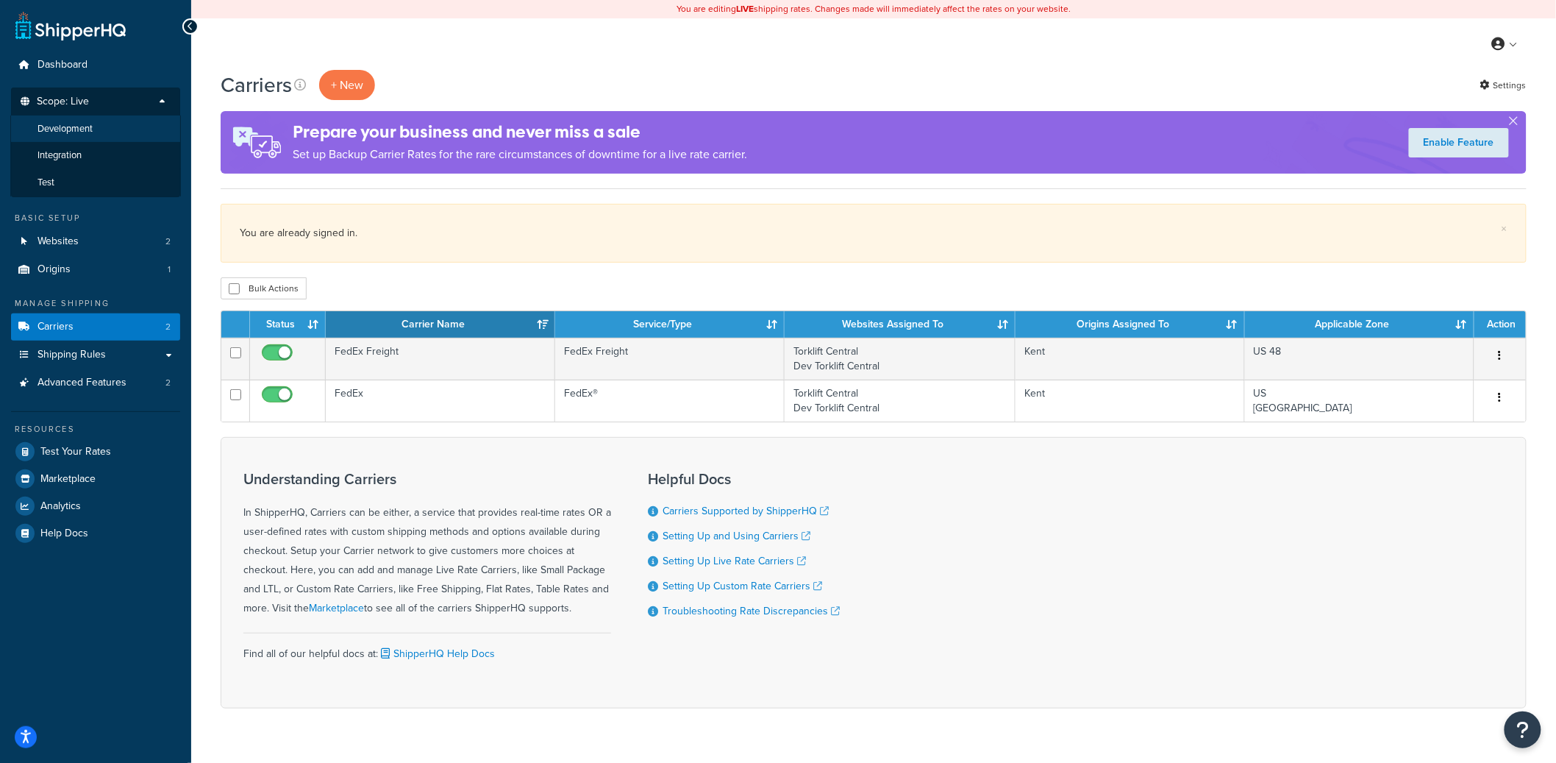
click at [149, 124] on li "Development" at bounding box center [95, 128] width 171 height 27
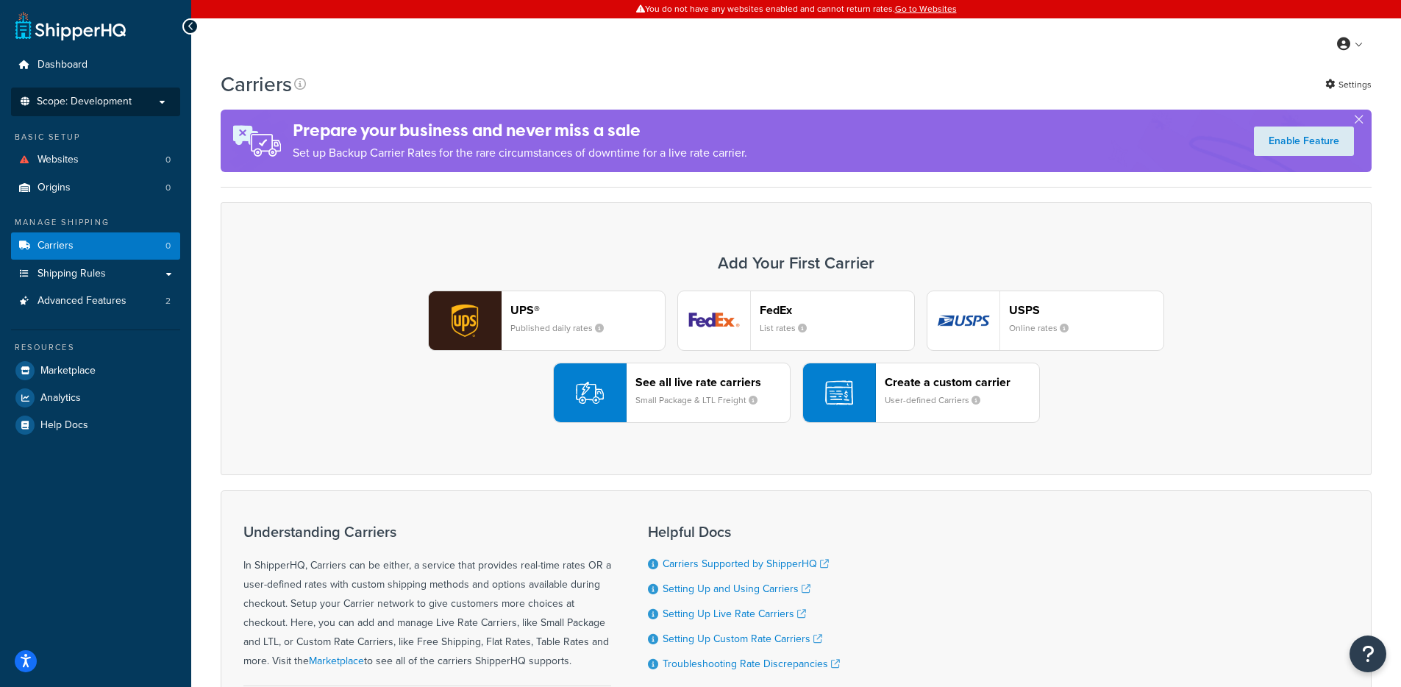
click at [147, 104] on p "Scope: Development" at bounding box center [96, 102] width 156 height 13
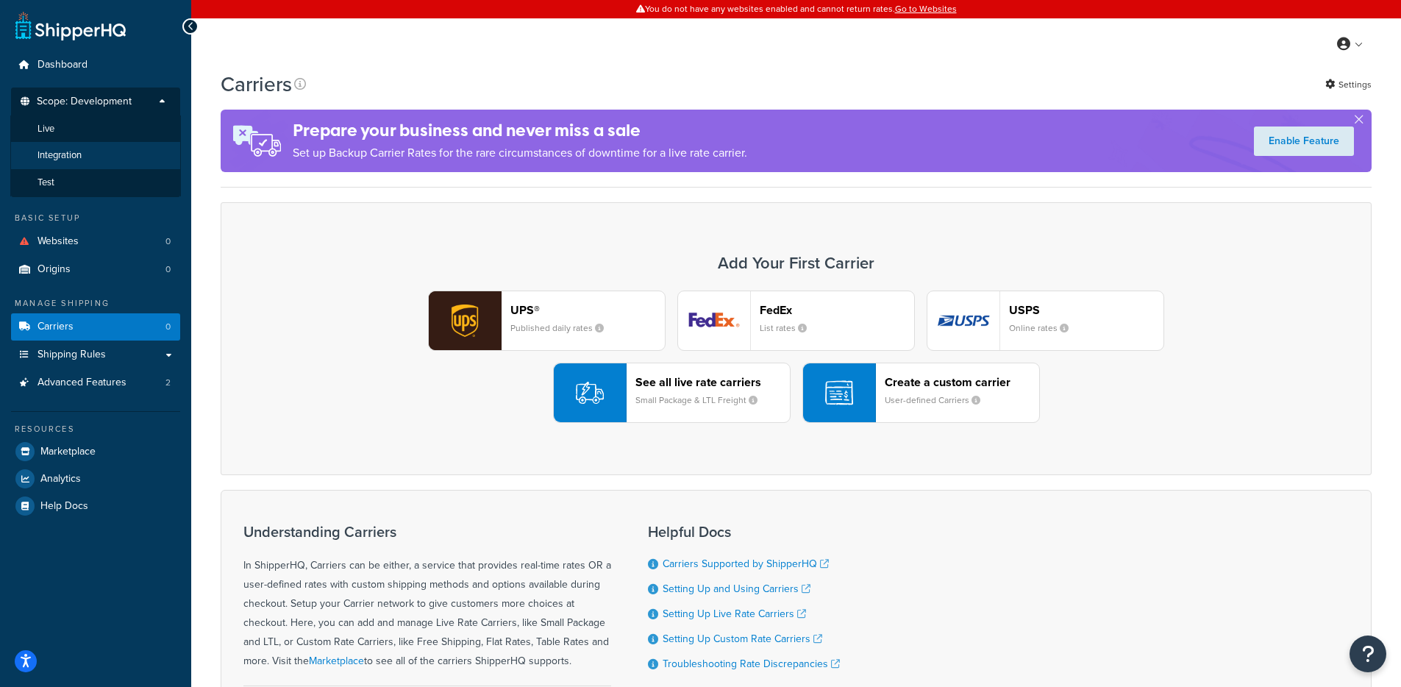
click at [120, 156] on li "Integration" at bounding box center [95, 155] width 171 height 27
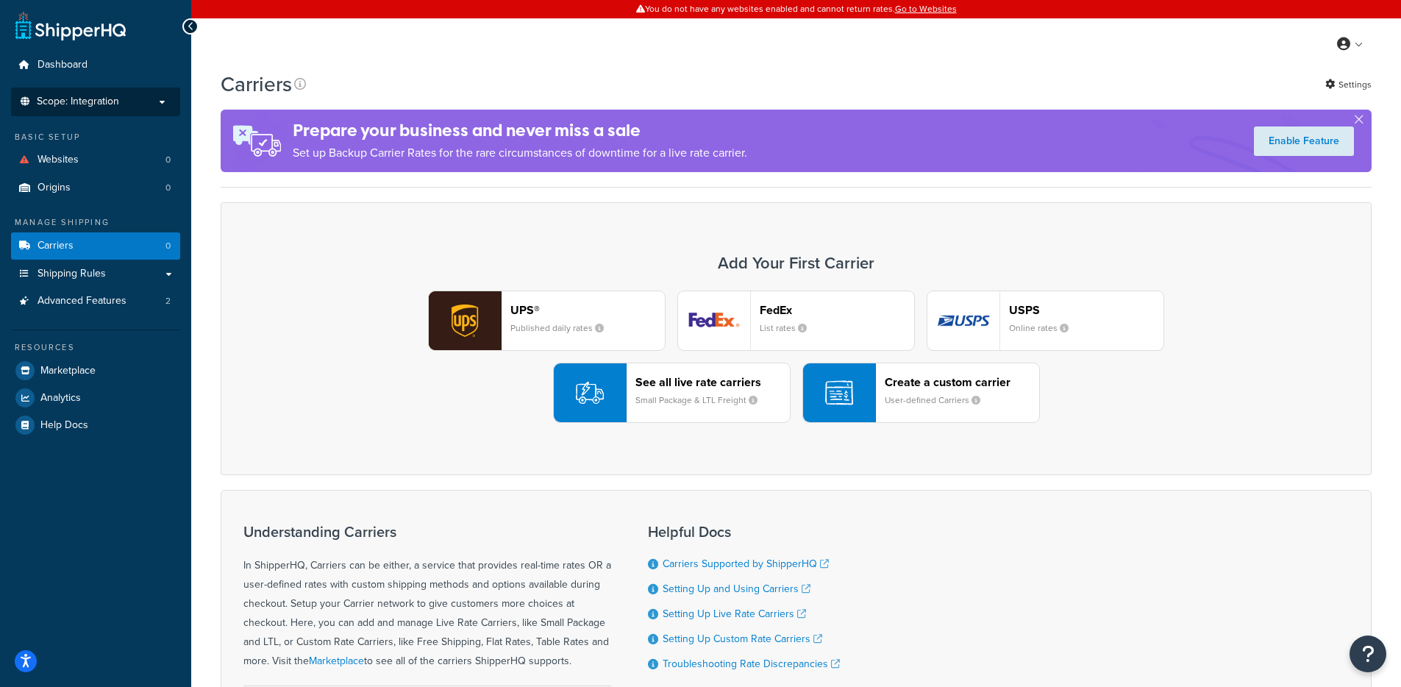
click at [155, 100] on p "Scope: Integration" at bounding box center [96, 102] width 156 height 13
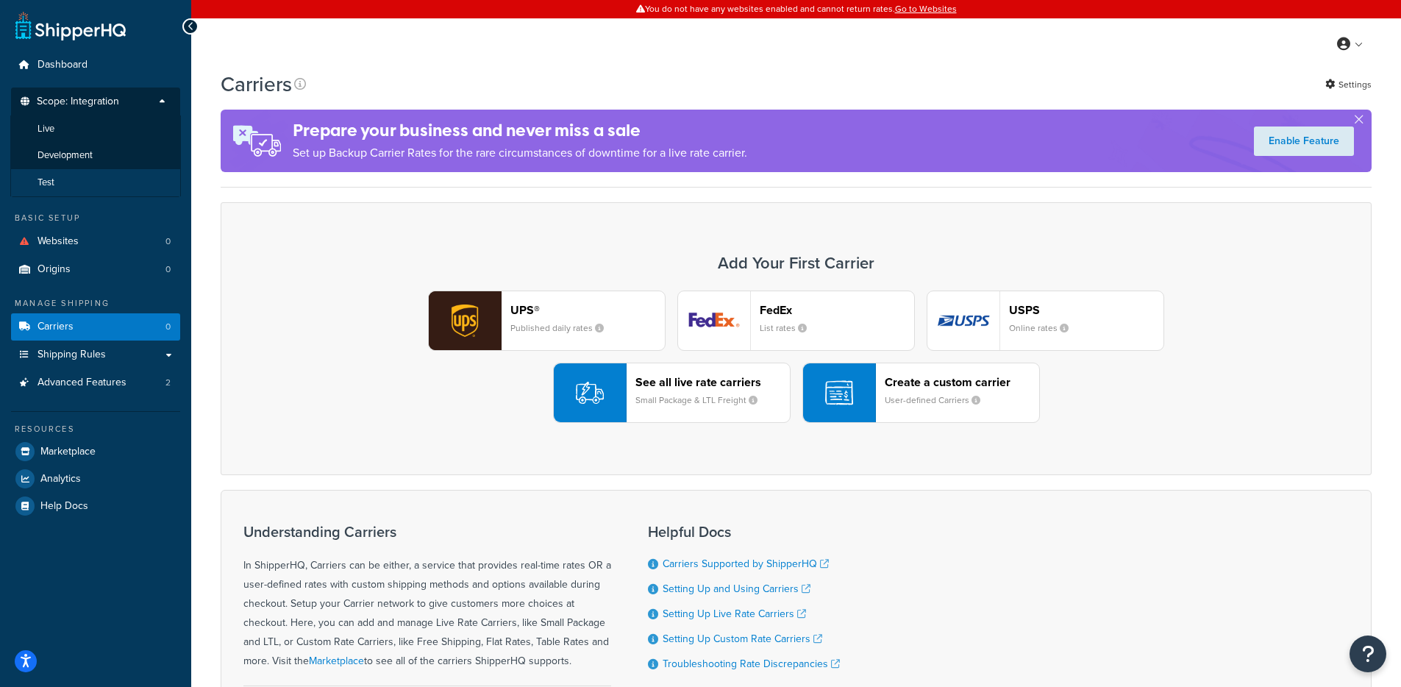
click at [102, 186] on li "Test" at bounding box center [95, 182] width 171 height 27
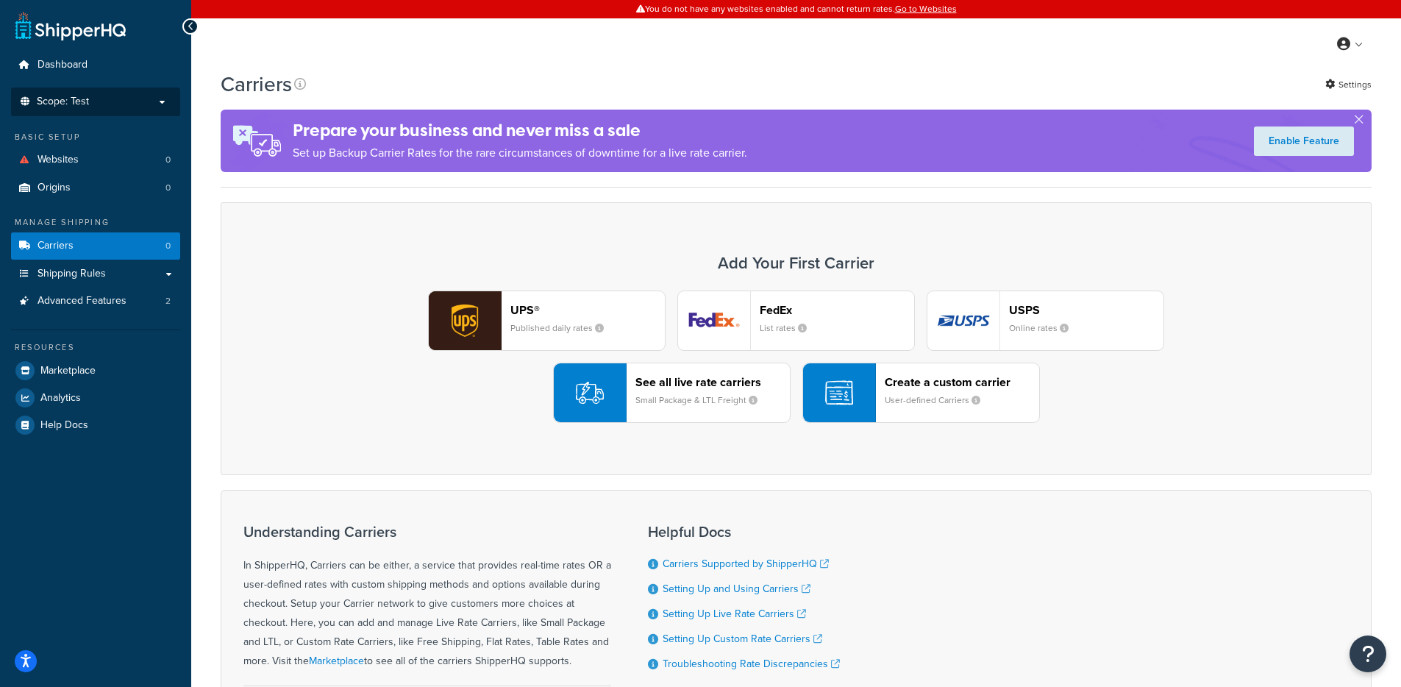
click at [141, 104] on p "Scope: Test" at bounding box center [96, 102] width 156 height 13
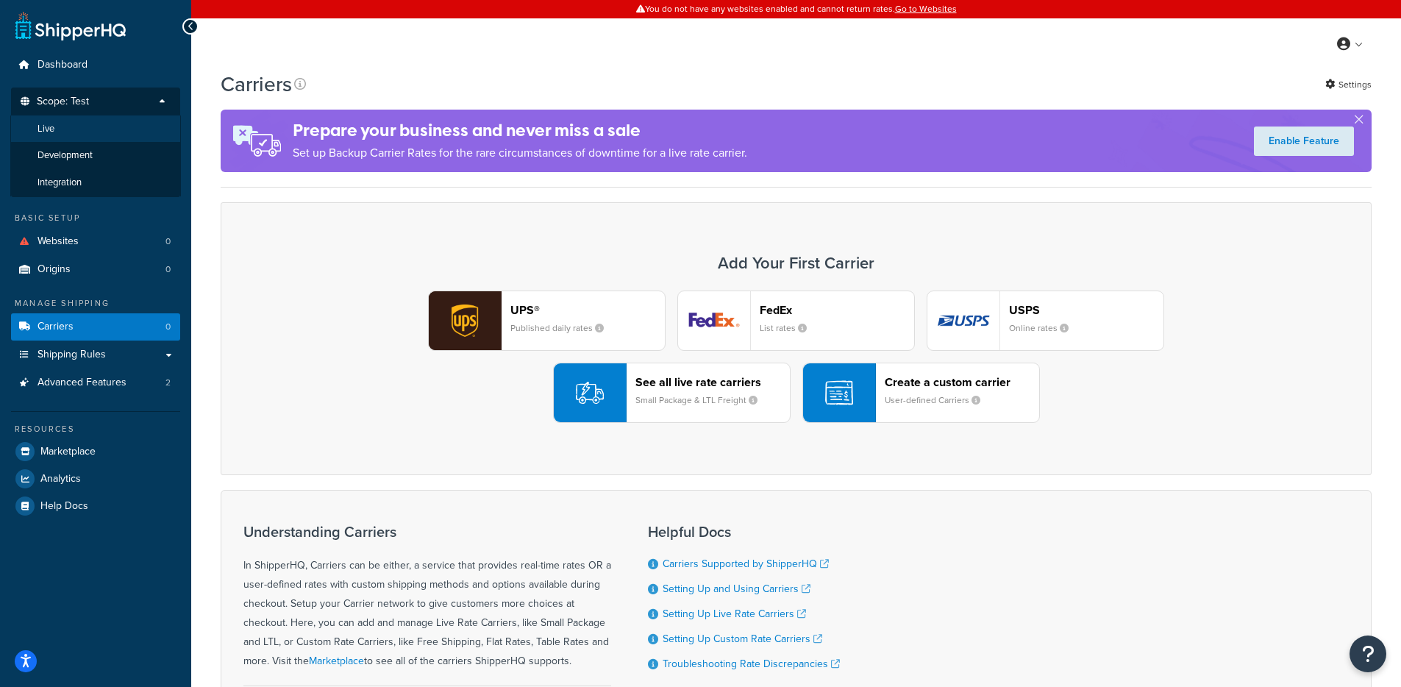
click at [117, 127] on li "Live" at bounding box center [95, 128] width 171 height 27
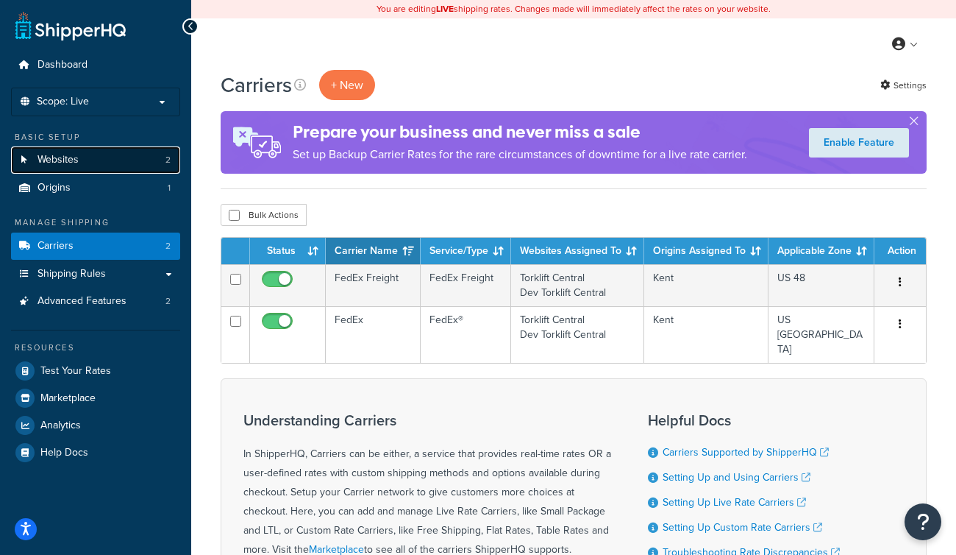
click at [143, 160] on link "Websites 2" at bounding box center [95, 159] width 169 height 27
